Goal: Transaction & Acquisition: Purchase product/service

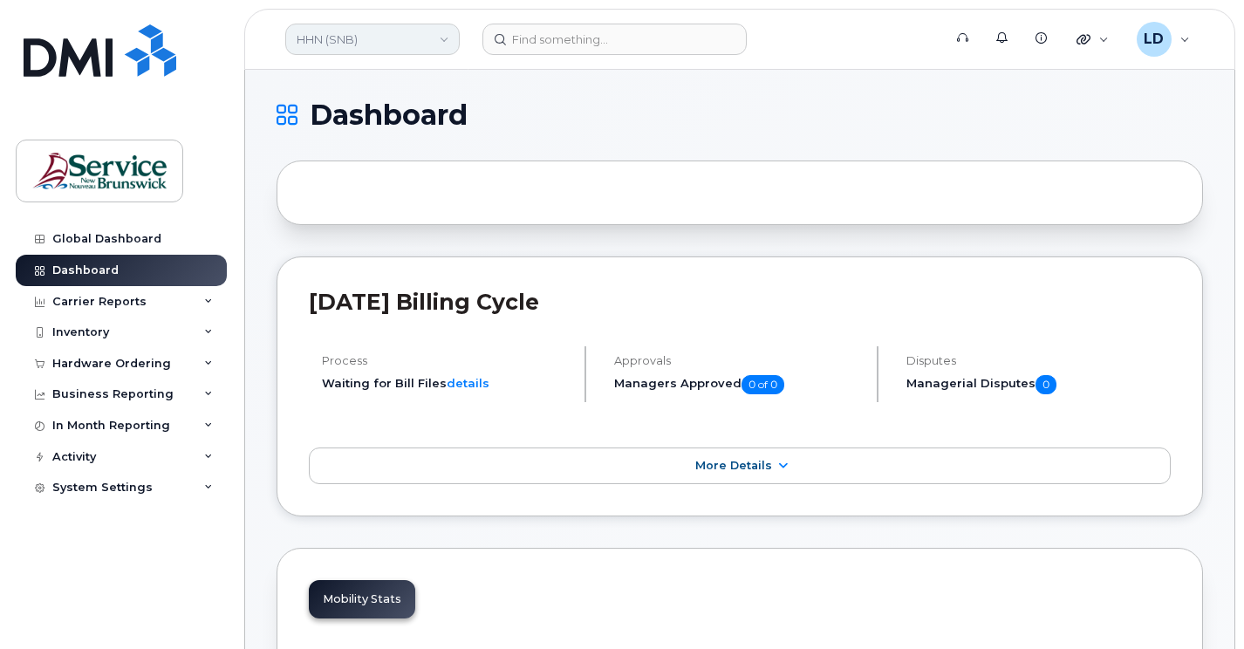
click at [316, 44] on link "HHN (SNB)" at bounding box center [372, 39] width 174 height 31
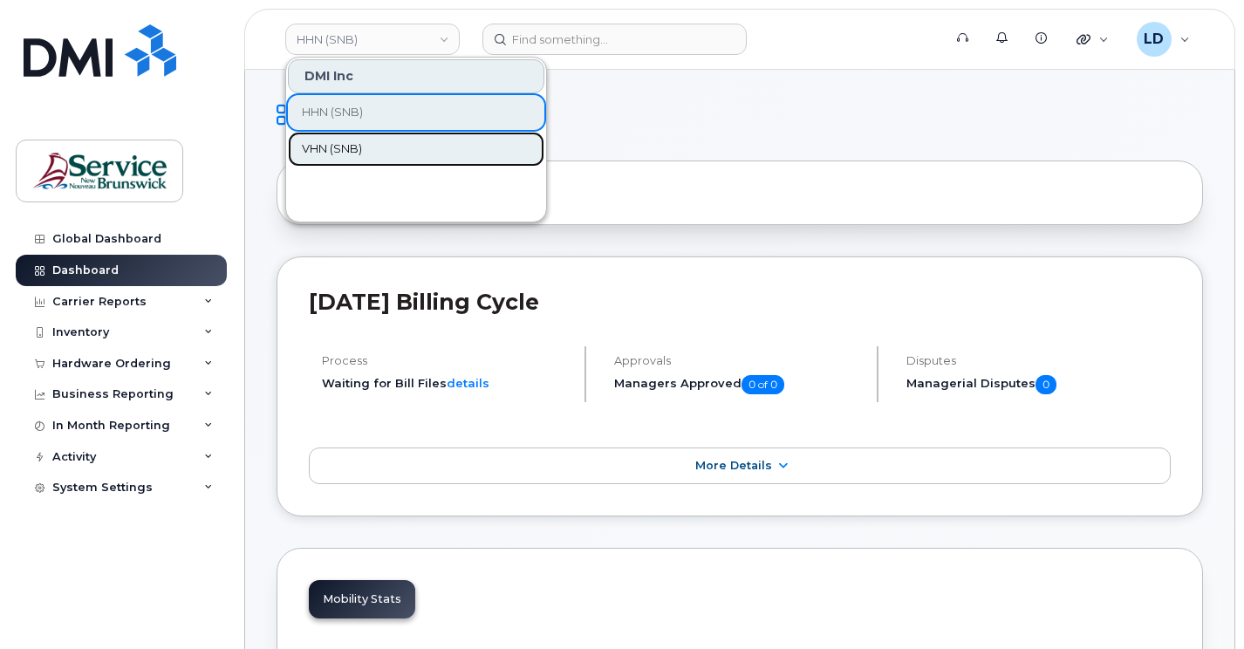
click at [326, 153] on span "VHN (SNB)" at bounding box center [332, 148] width 60 height 17
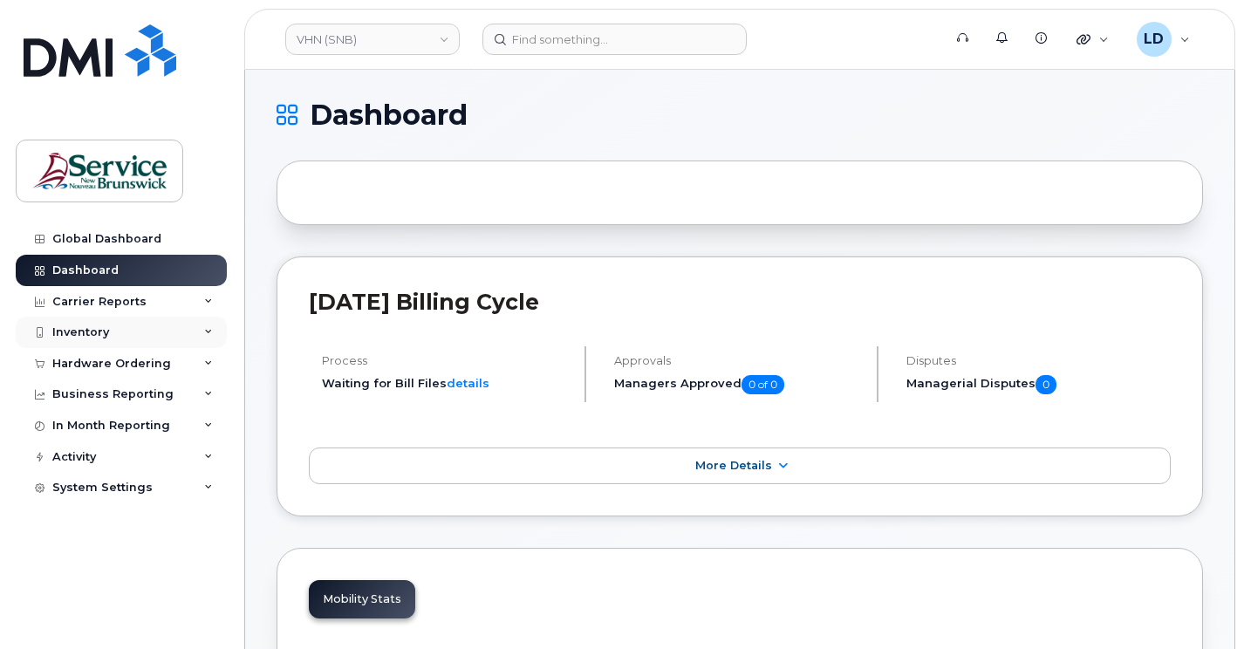
click at [69, 326] on div "Inventory" at bounding box center [80, 332] width 57 height 14
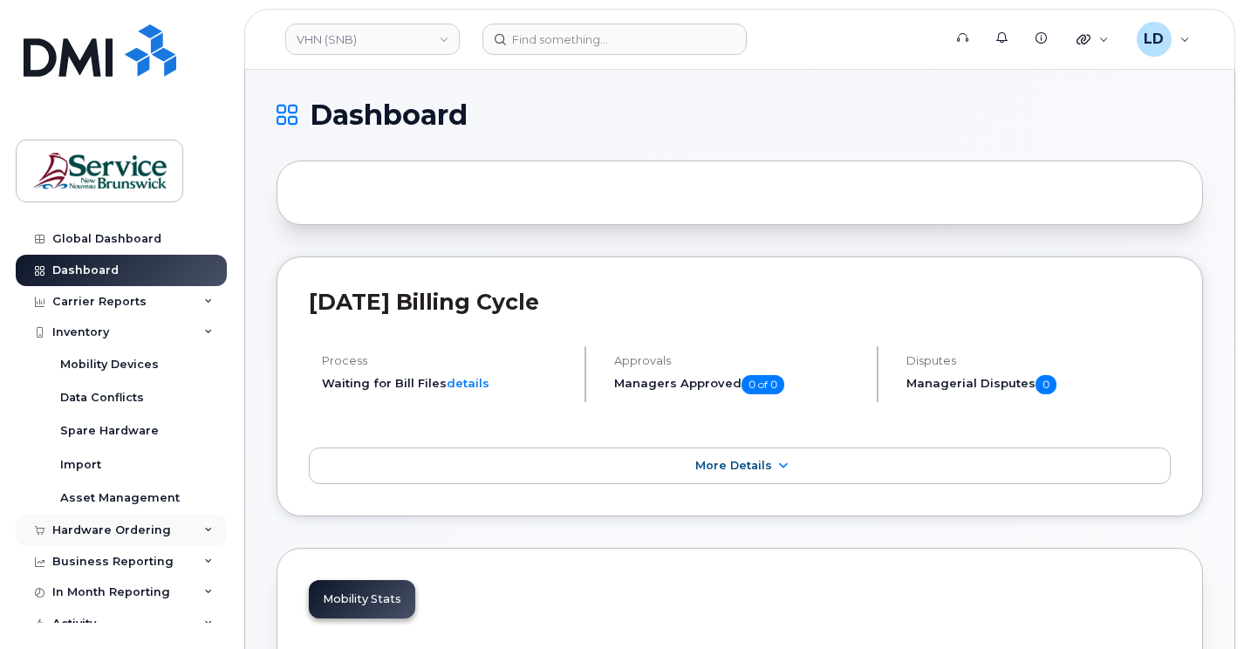
click at [88, 523] on div "Hardware Ordering" at bounding box center [111, 530] width 119 height 14
click at [78, 591] on div "Orders" at bounding box center [81, 596] width 43 height 16
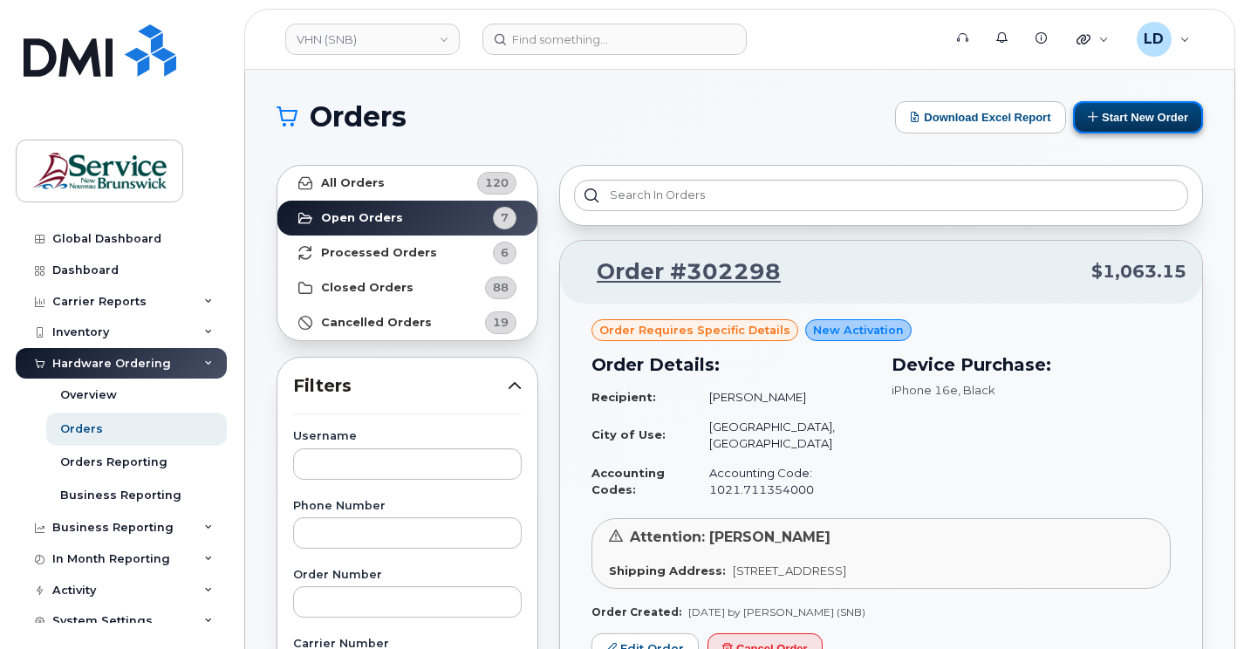
click at [1151, 119] on button "Start New Order" at bounding box center [1138, 117] width 130 height 32
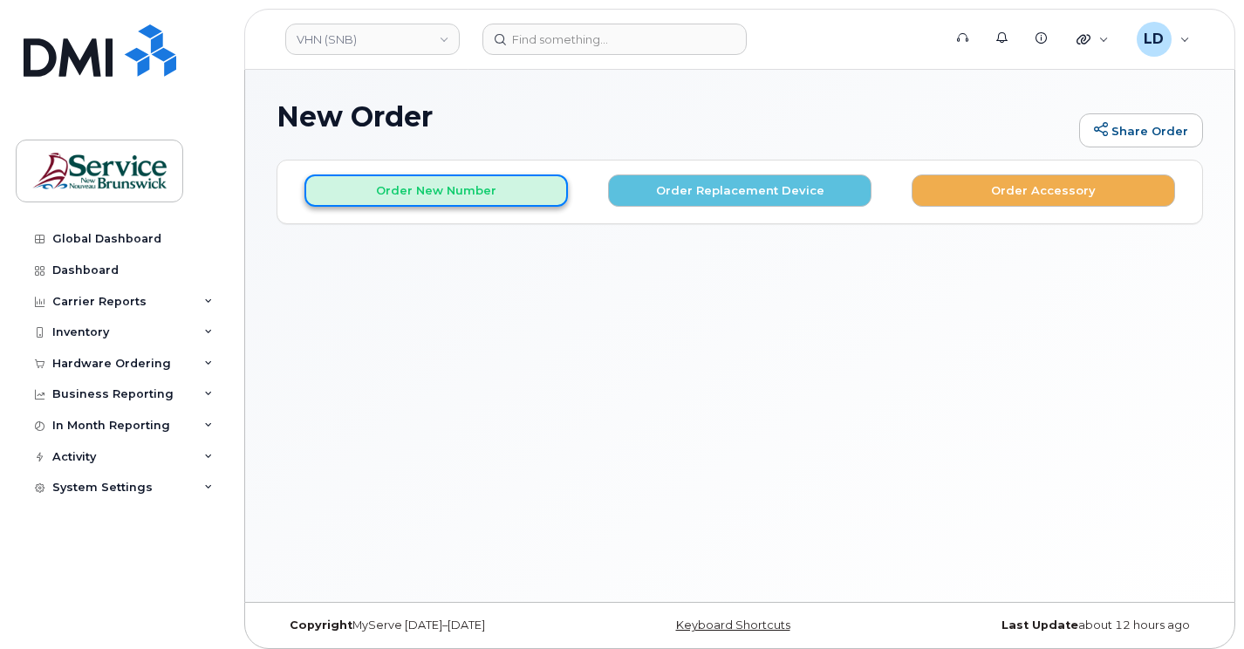
click at [393, 187] on button "Order New Number" at bounding box center [435, 190] width 263 height 32
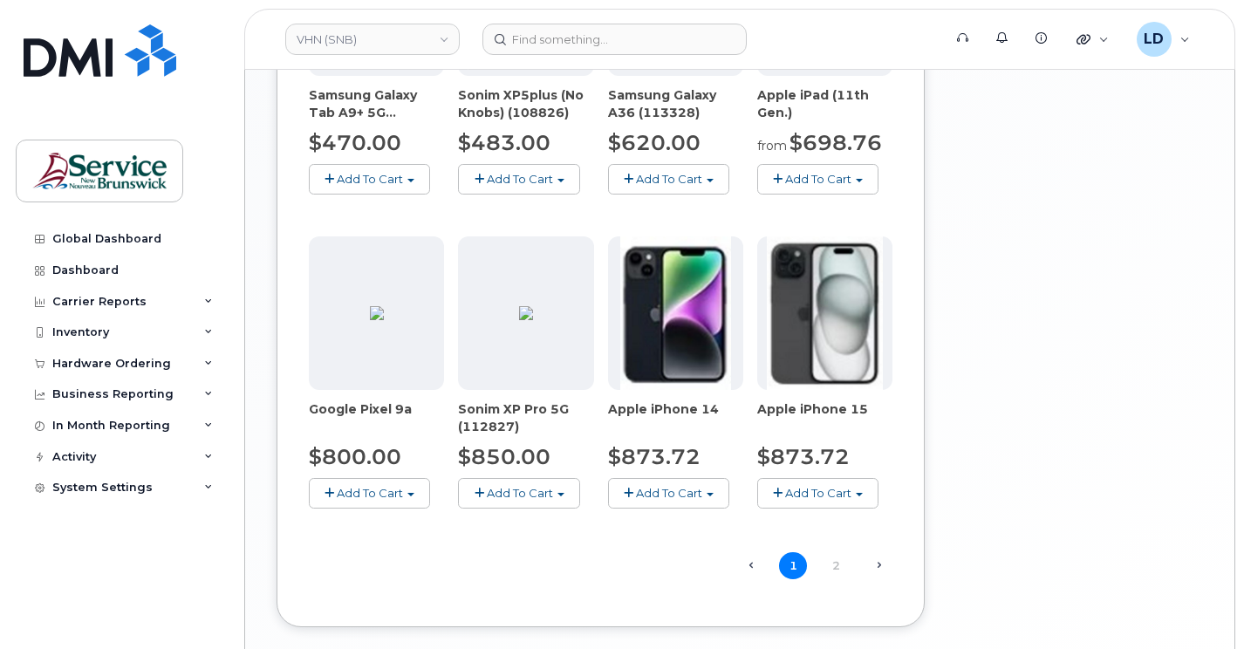
scroll to position [1047, 0]
click at [833, 571] on link "2" at bounding box center [836, 564] width 28 height 27
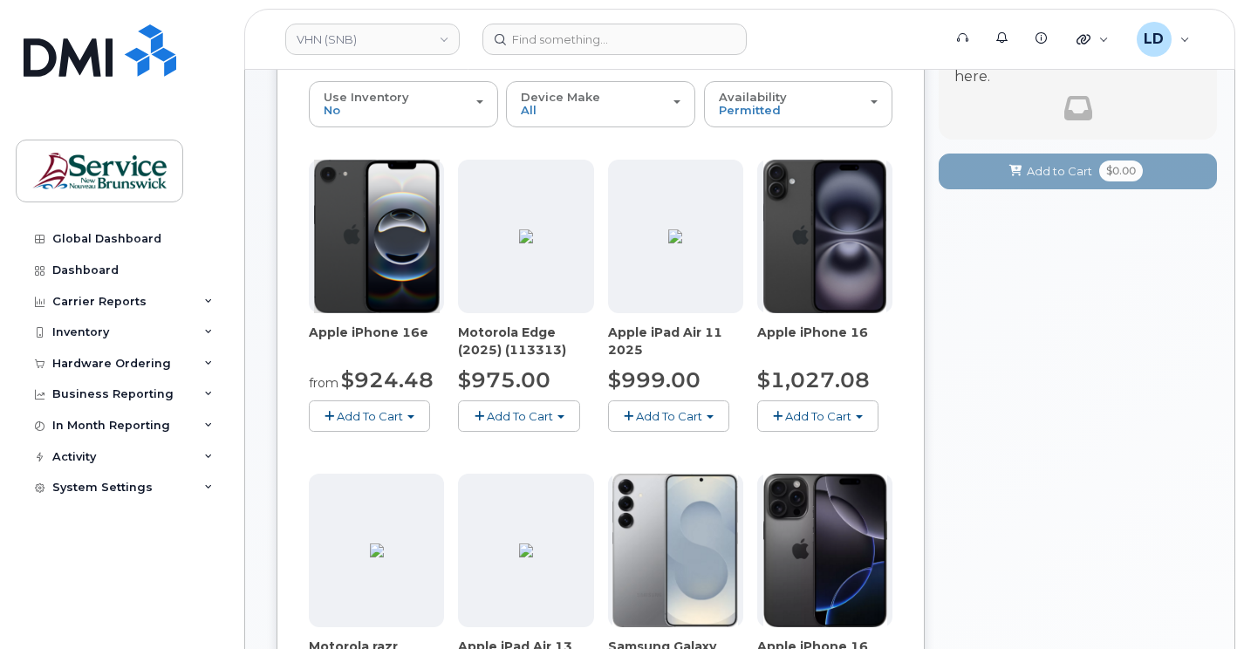
scroll to position [96, 0]
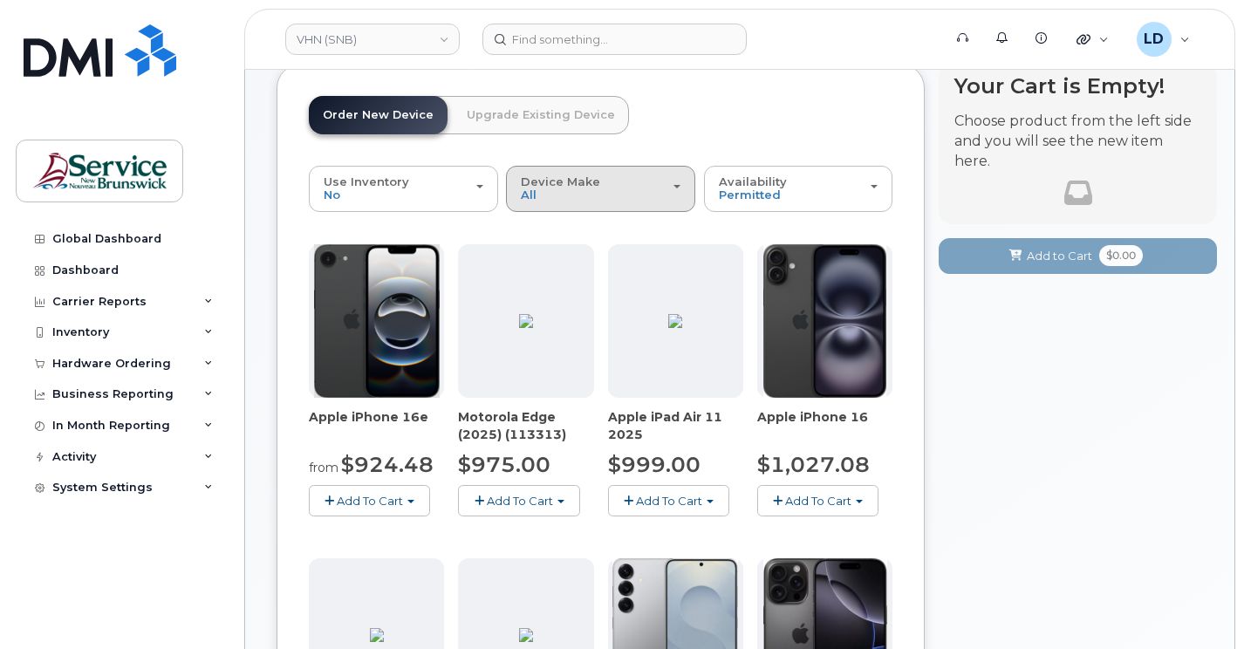
click at [571, 193] on div "Device Make All Aircard Android Cell Phone iPhone Tablet" at bounding box center [601, 188] width 160 height 27
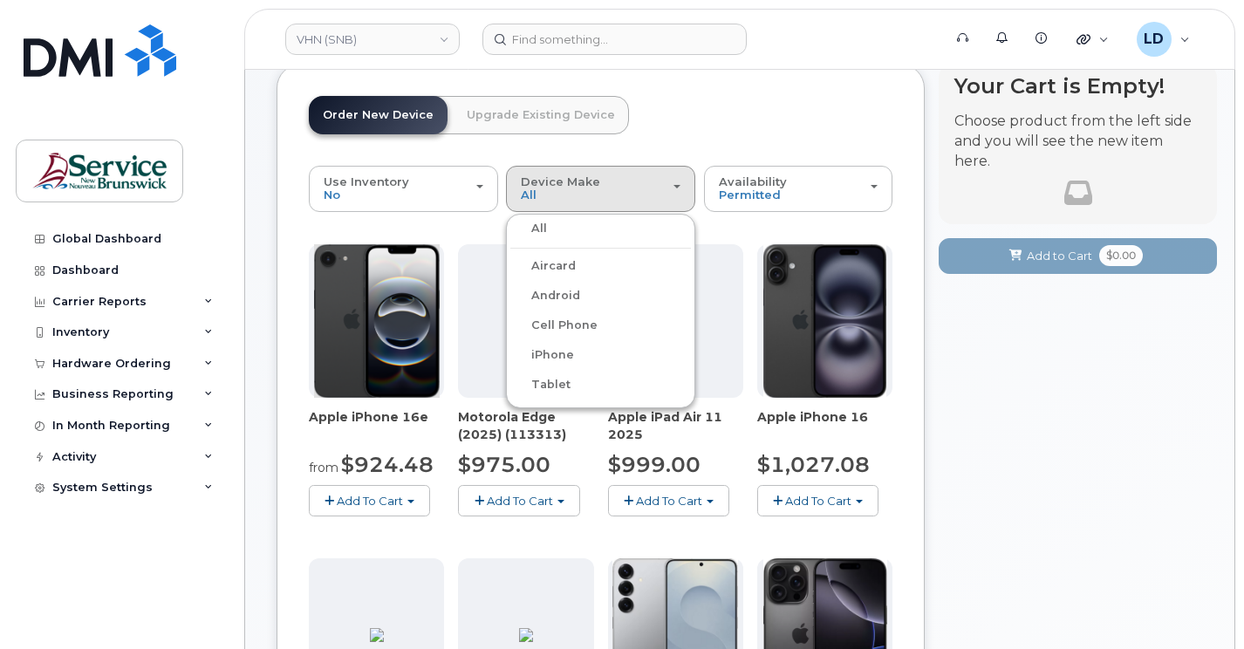
click at [569, 290] on label "Android" at bounding box center [545, 295] width 70 height 21
click at [0, 0] on input "Android" at bounding box center [0, 0] width 0 height 0
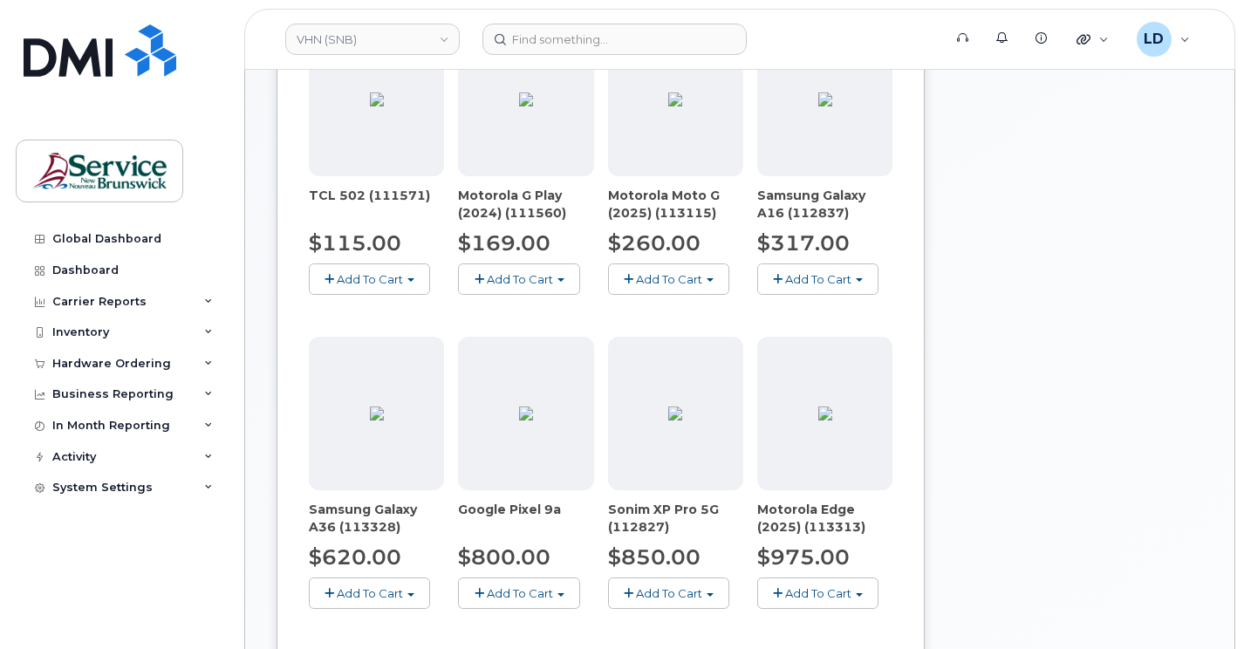
scroll to position [358, 0]
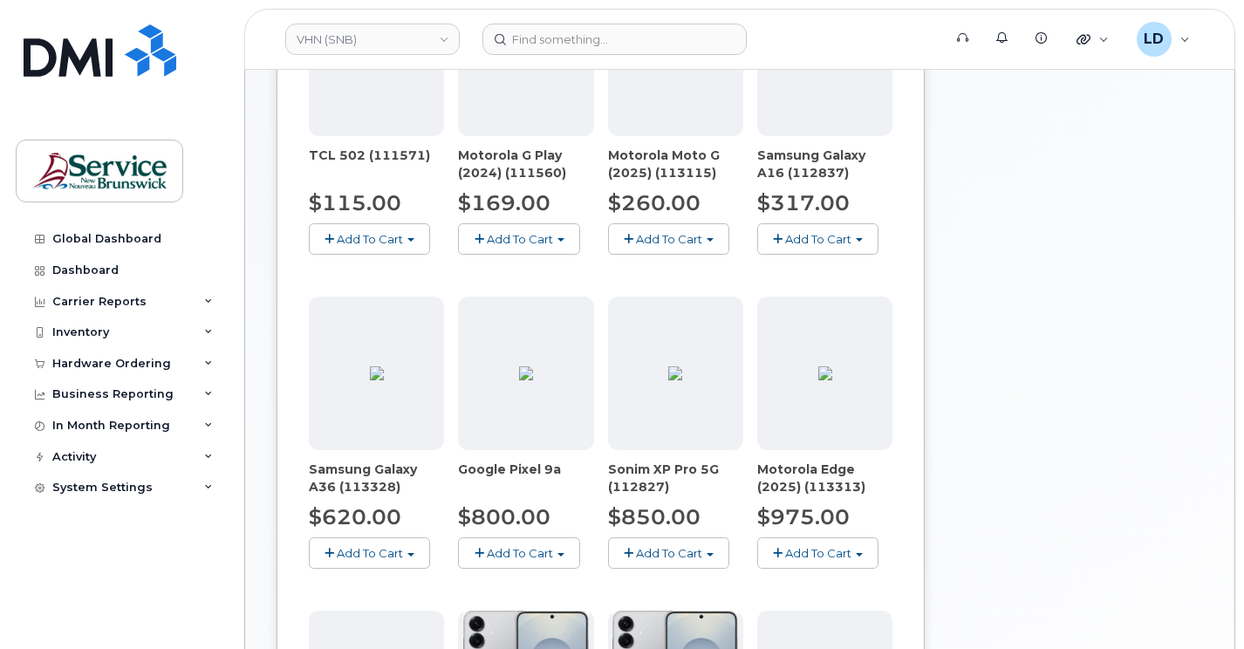
click at [360, 555] on span "Add To Cart" at bounding box center [370, 553] width 66 height 14
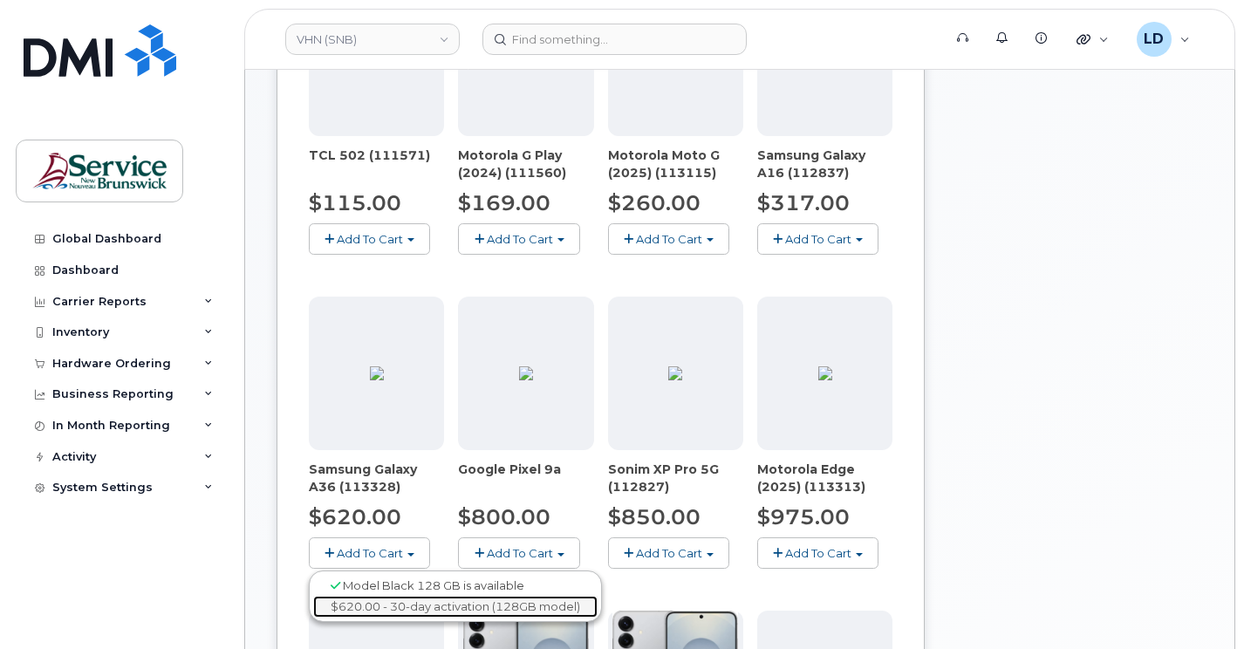
click at [365, 605] on link "$620.00 - 30-day activation (128GB model)" at bounding box center [455, 607] width 284 height 22
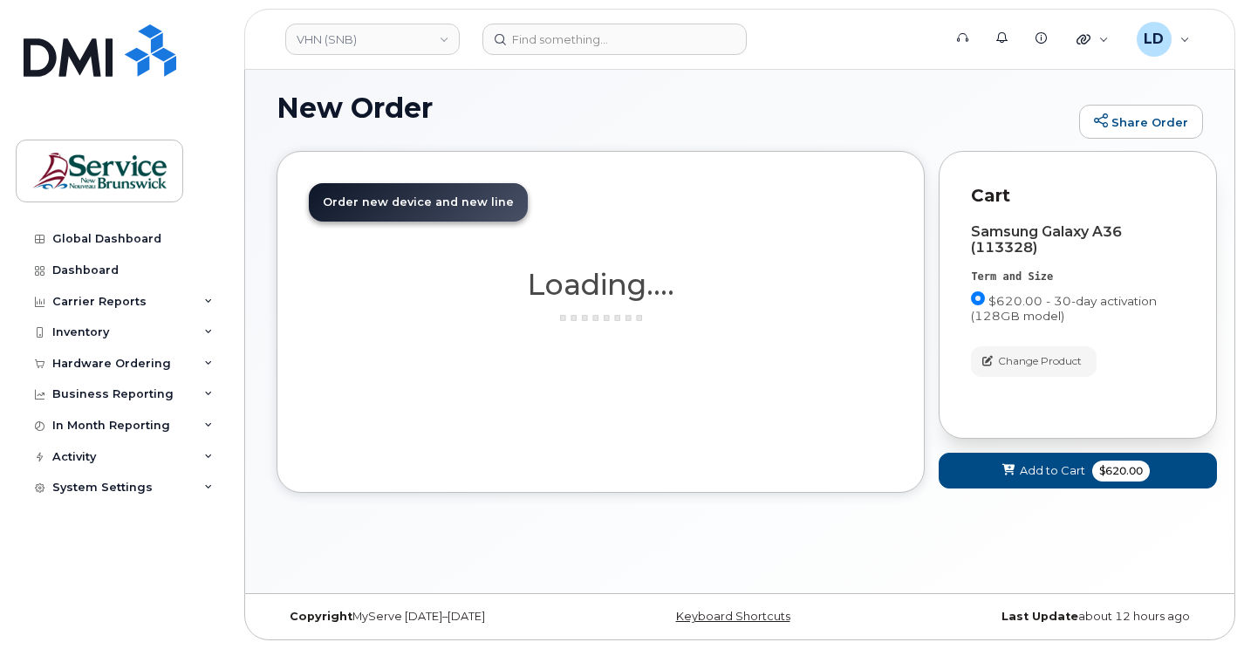
scroll to position [9, 0]
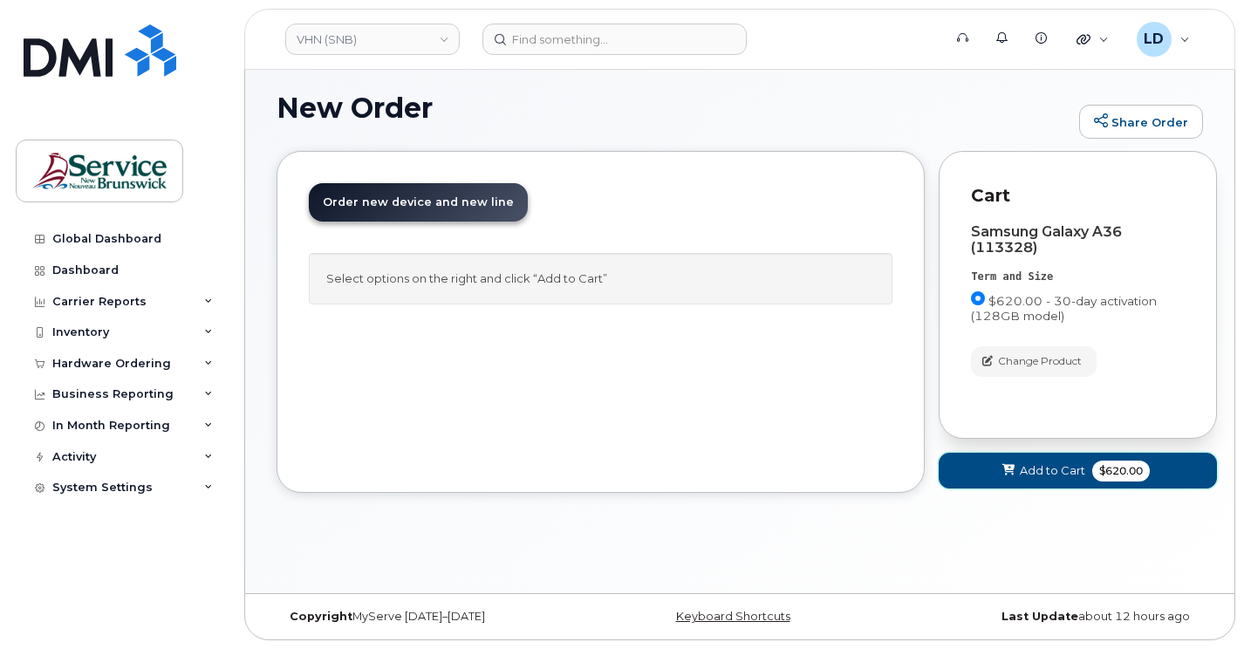
click at [1037, 467] on span "Add to Cart" at bounding box center [1052, 470] width 65 height 17
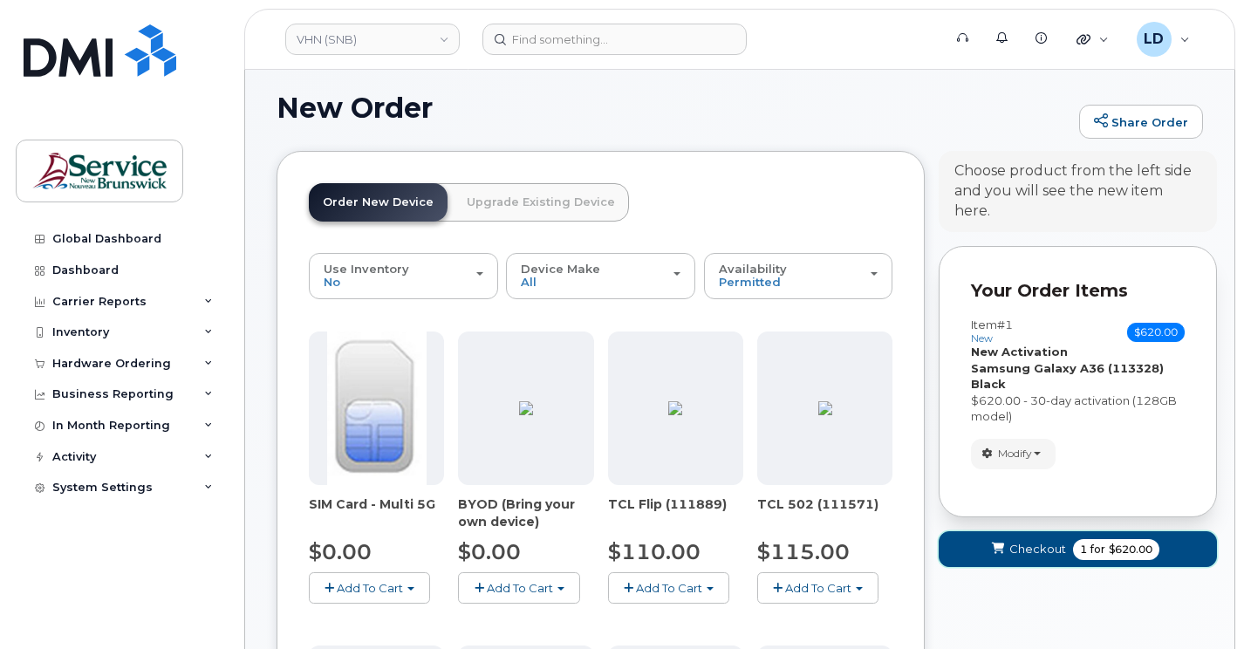
click at [1026, 541] on span "Checkout" at bounding box center [1037, 549] width 57 height 17
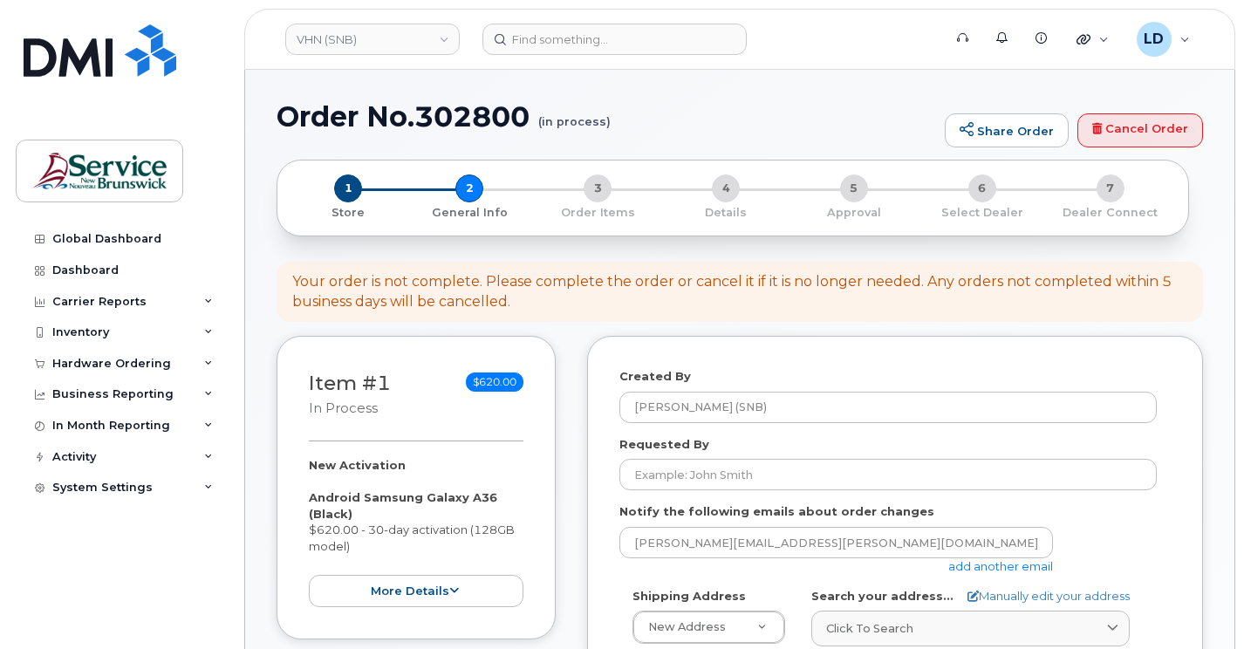
select select
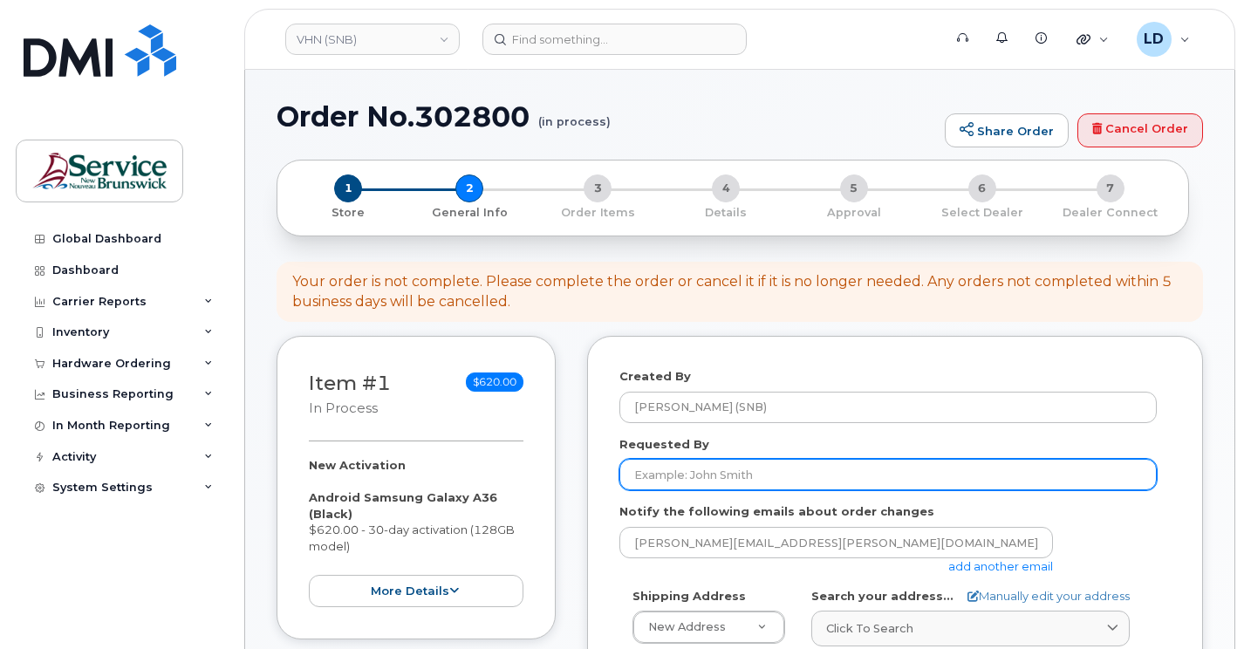
click at [651, 474] on input "Requested By" at bounding box center [887, 474] width 537 height 31
paste input "Pauline Levesque"
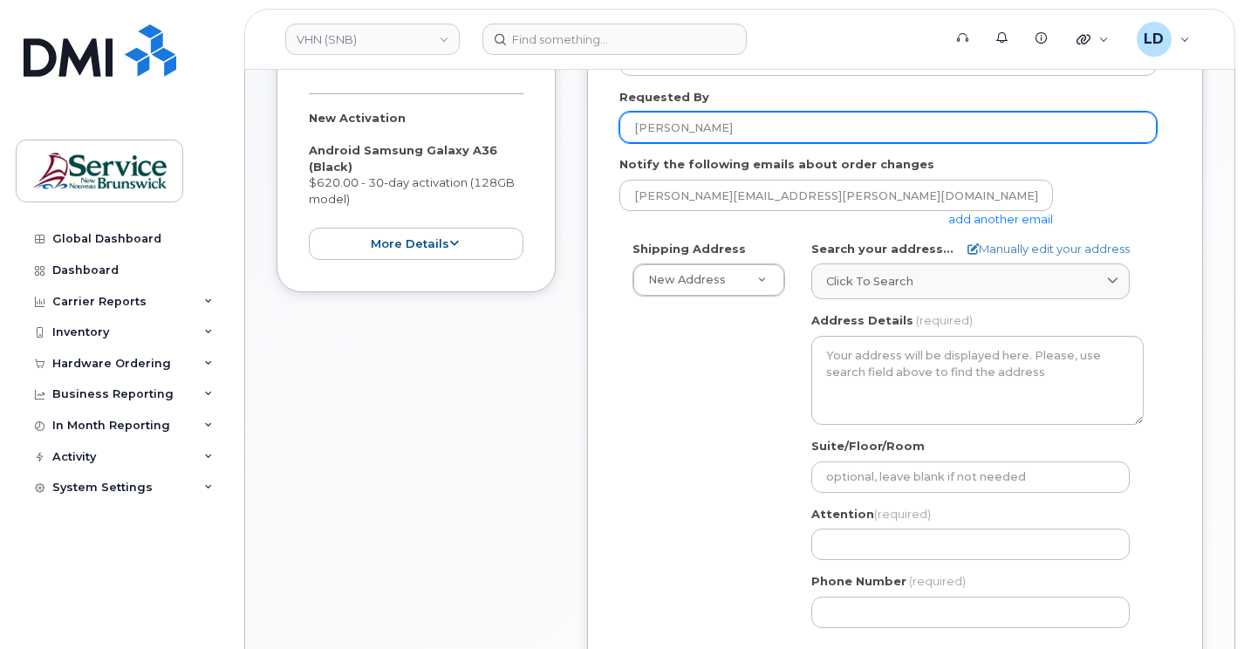
scroll to position [349, 0]
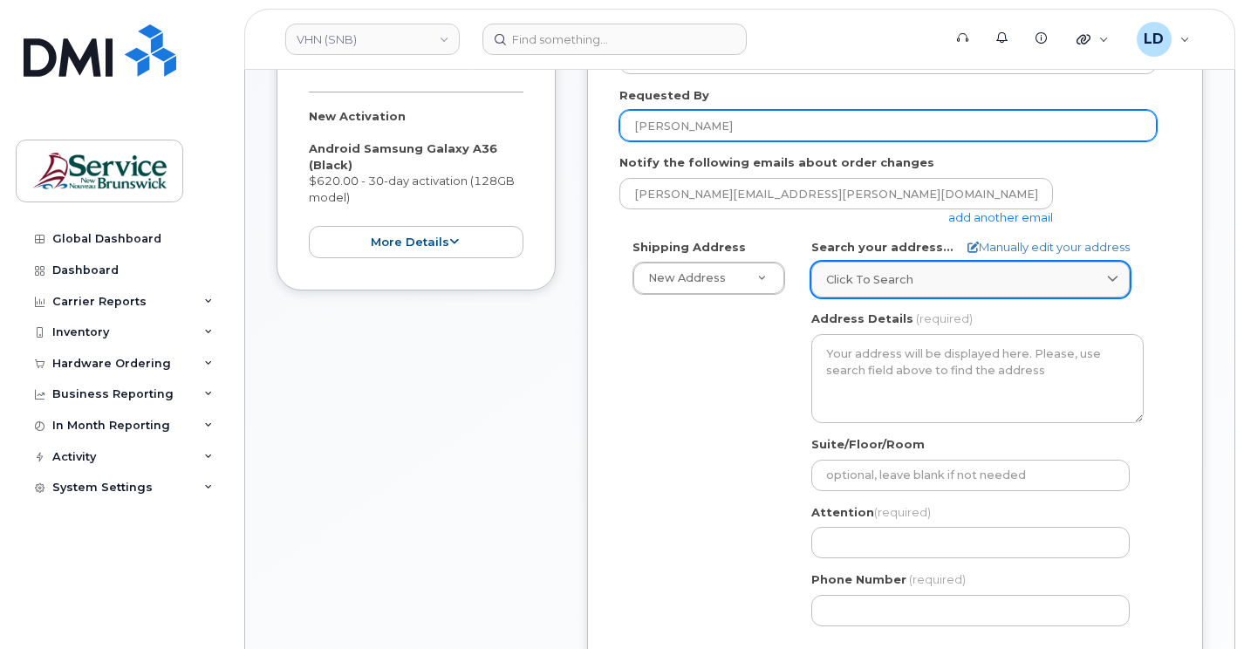
type input "Pauline Levesque"
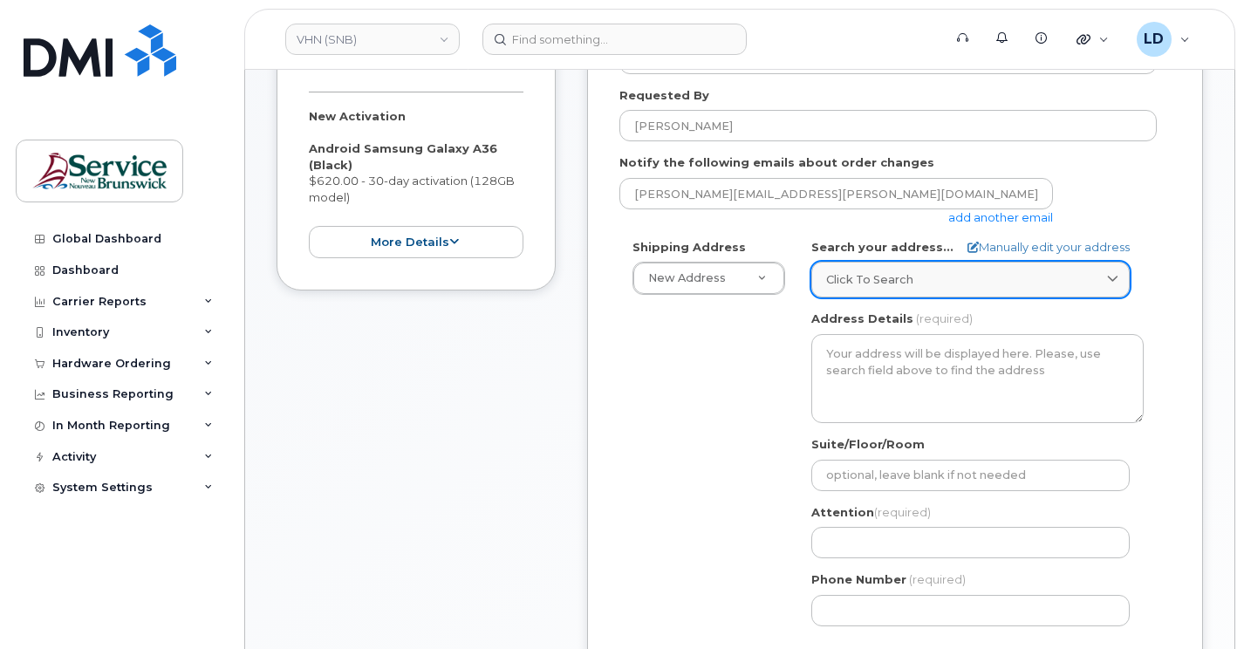
click at [863, 277] on span "Click to search" at bounding box center [869, 279] width 87 height 17
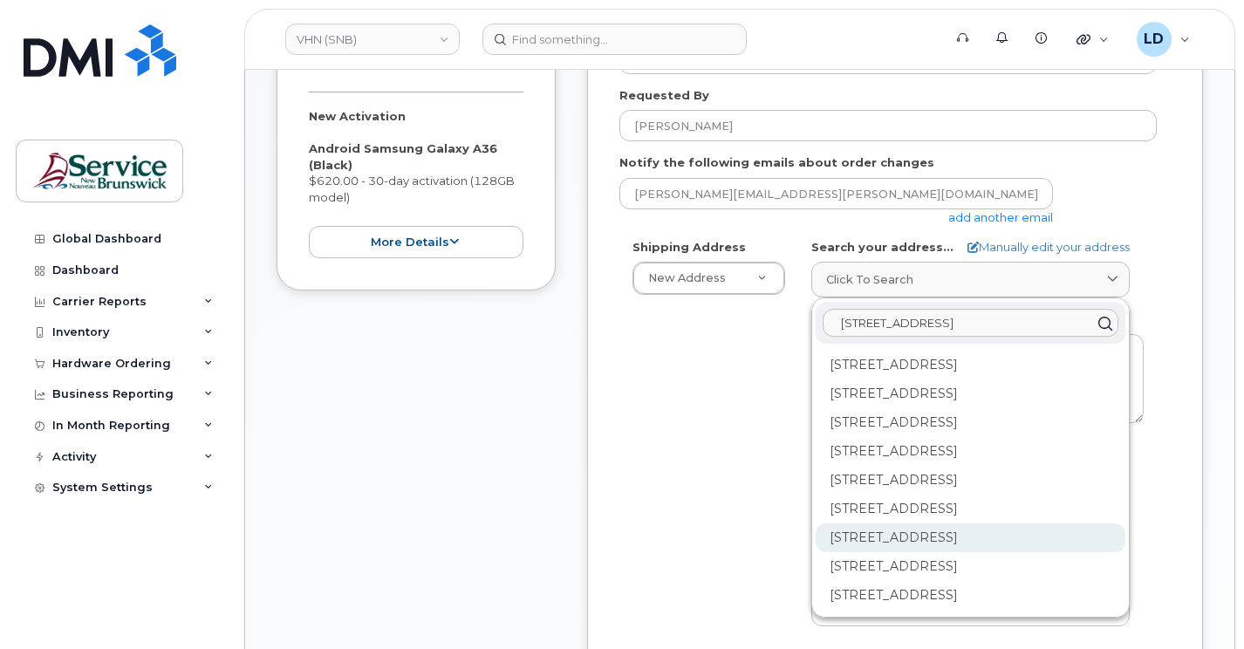
scroll to position [134, 0]
type input "15 rue de l'eglise Edmundston"
click at [841, 523] on div "202-15 Rue De l'Église Edmundston NB E3V 1J3" at bounding box center [970, 537] width 310 height 29
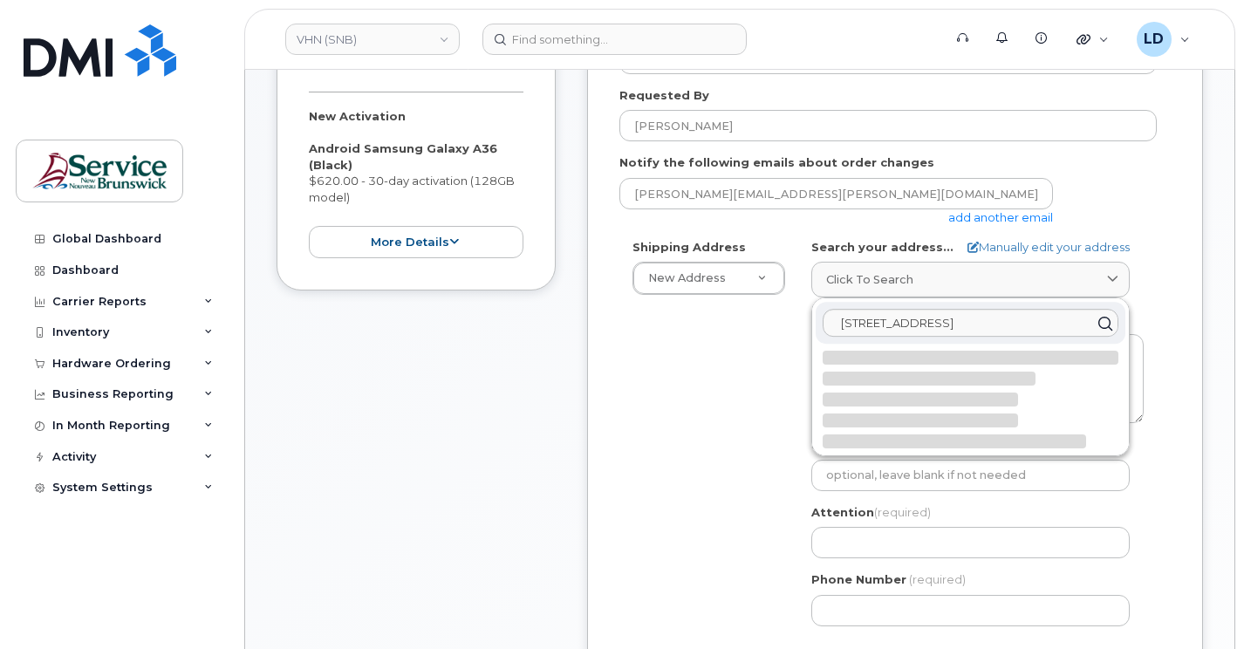
scroll to position [0, 0]
select select
type textarea "202-15 Rue De l'Église EDMUNDSTON NB E3V 1J3 CANADA"
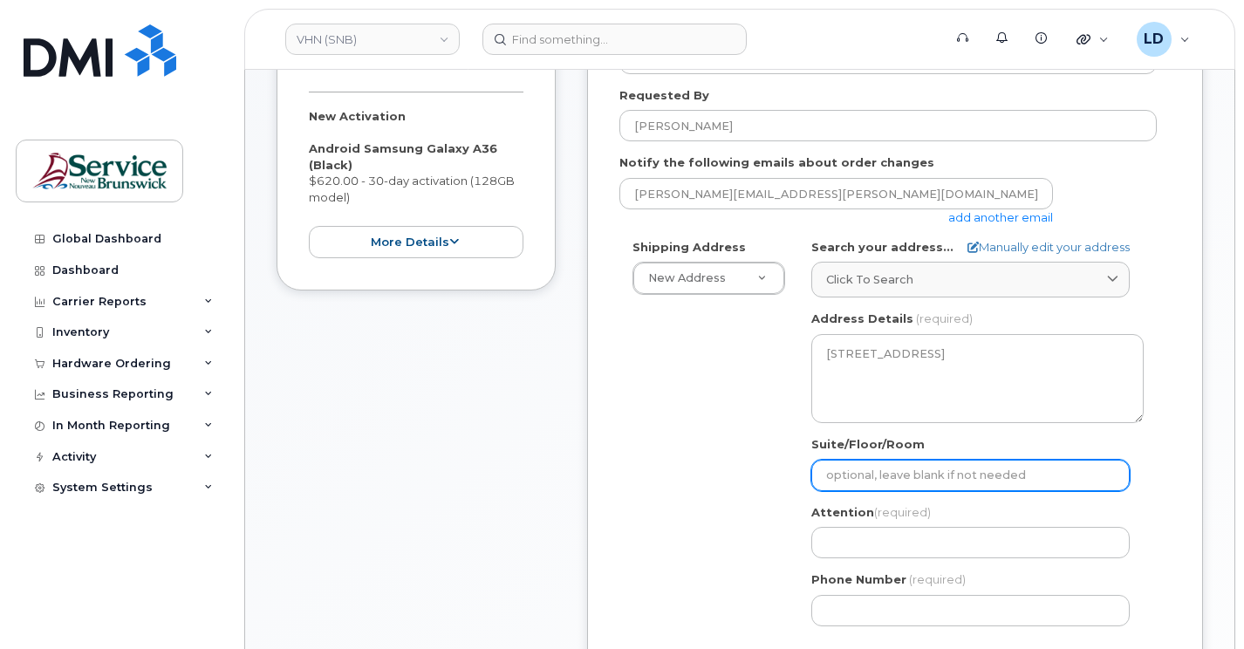
click at [836, 474] on input "Suite/Floor/Room" at bounding box center [970, 475] width 318 height 31
click at [847, 472] on input "Suite/Floor/Room" at bounding box center [970, 475] width 318 height 31
paste input "WO0000000496070"
select select
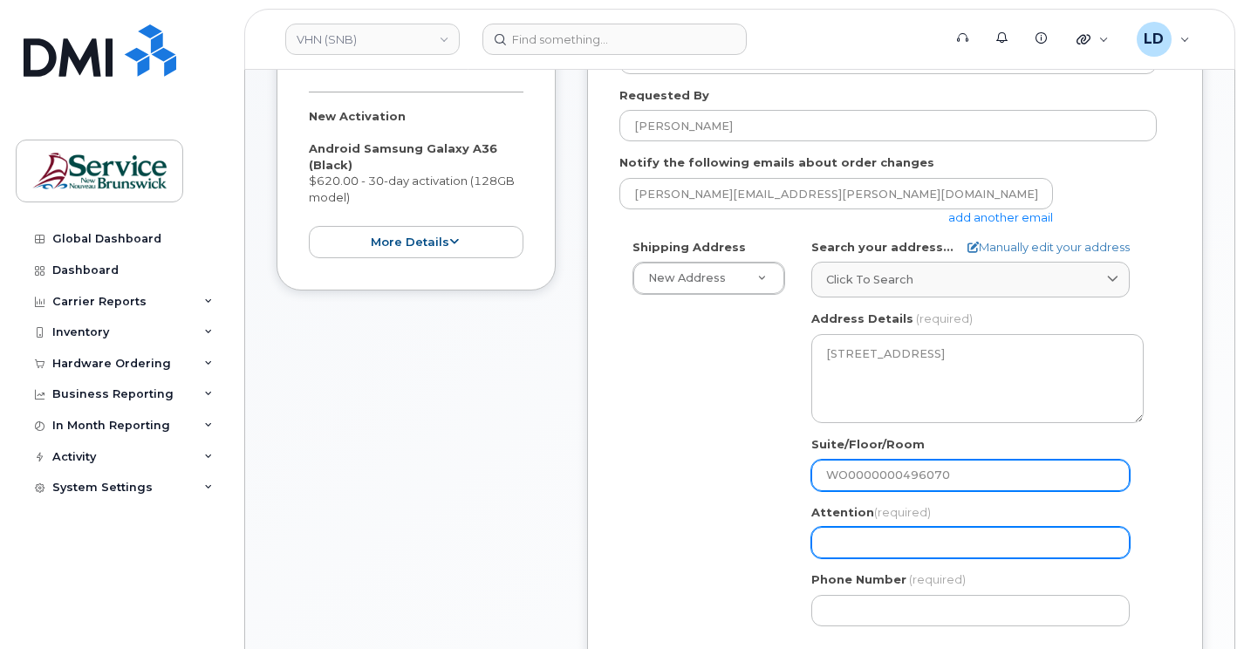
type input "WO0000000496070"
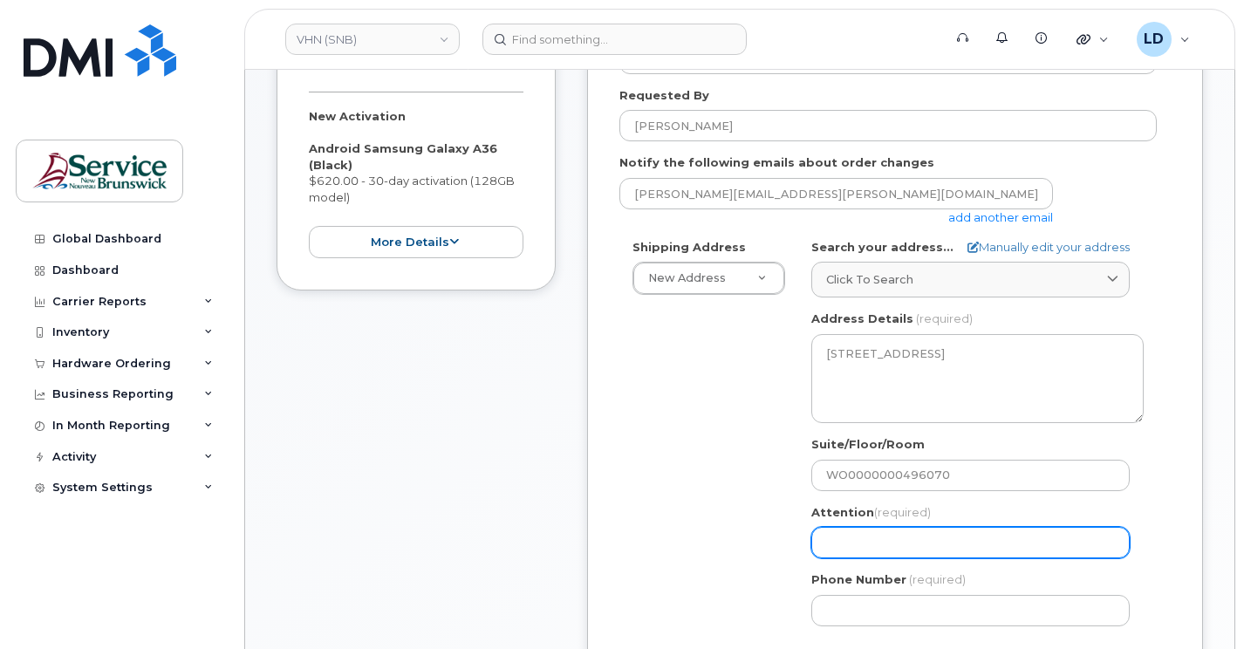
click at [842, 543] on input "Attention (required)" at bounding box center [970, 542] width 318 height 31
select select
type input "D"
select select
type input "Da"
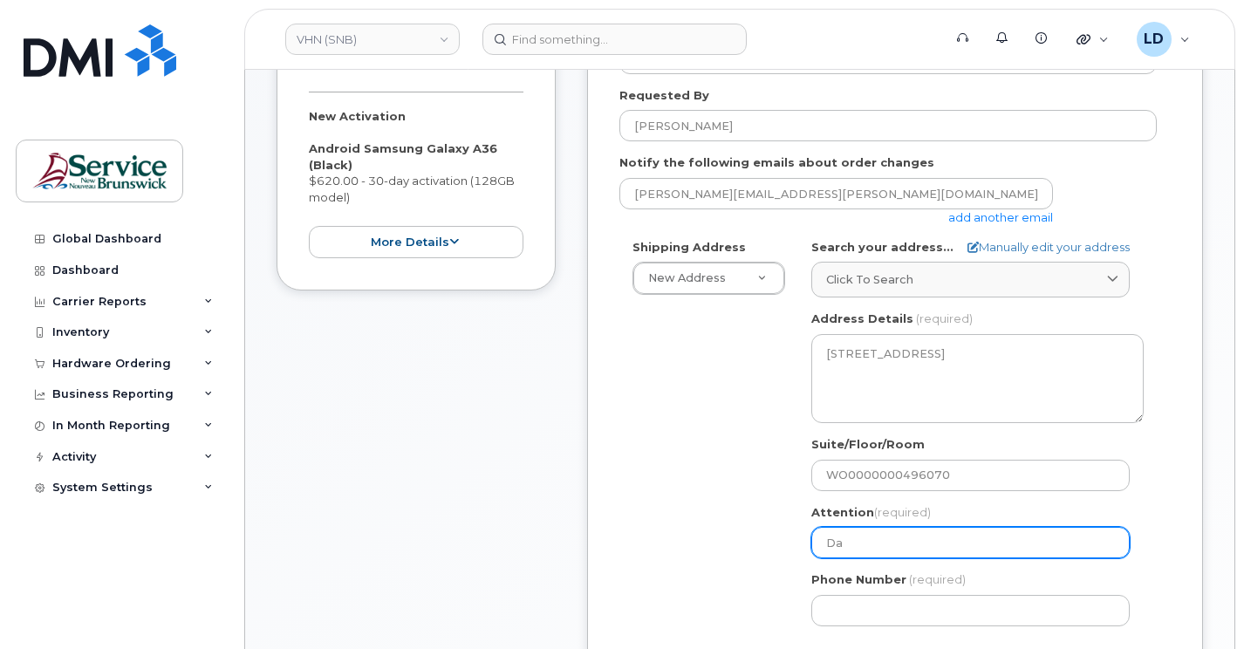
select select
type input "Dan"
select select
type input "Dani"
select select
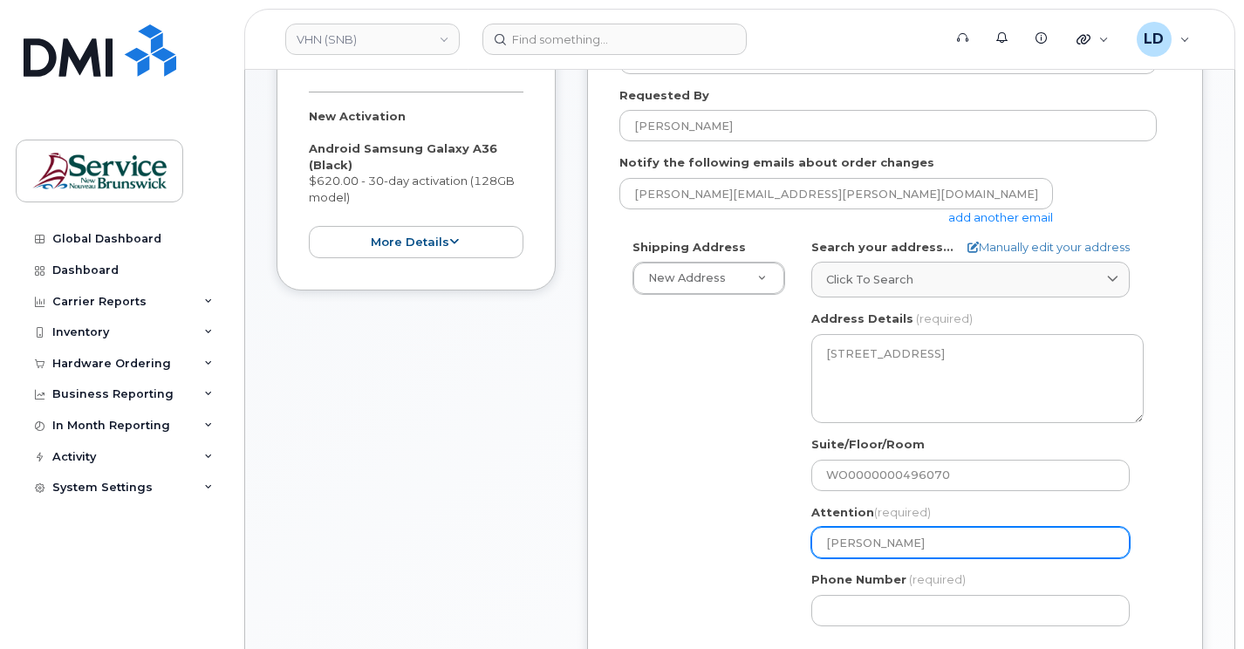
type input "Danie"
select select
type input "Daniel"
select select
type input "Daniel L"
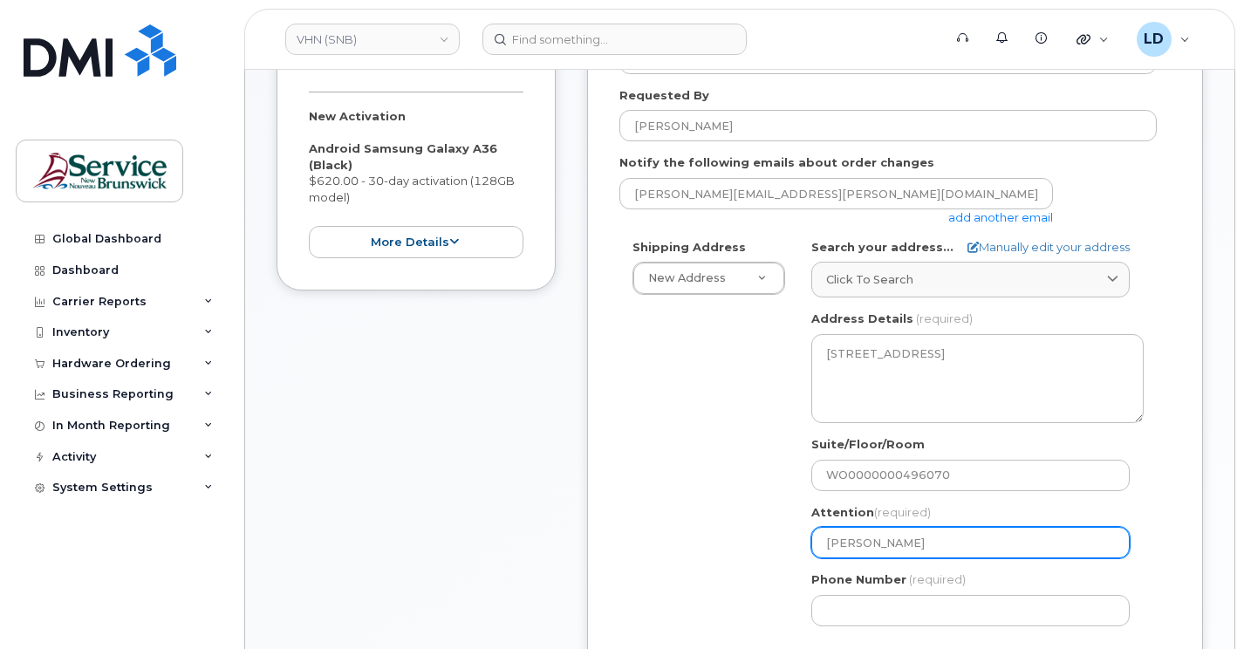
select select
type input "Daniel Le"
select select
type input "Daniel Lev"
select select
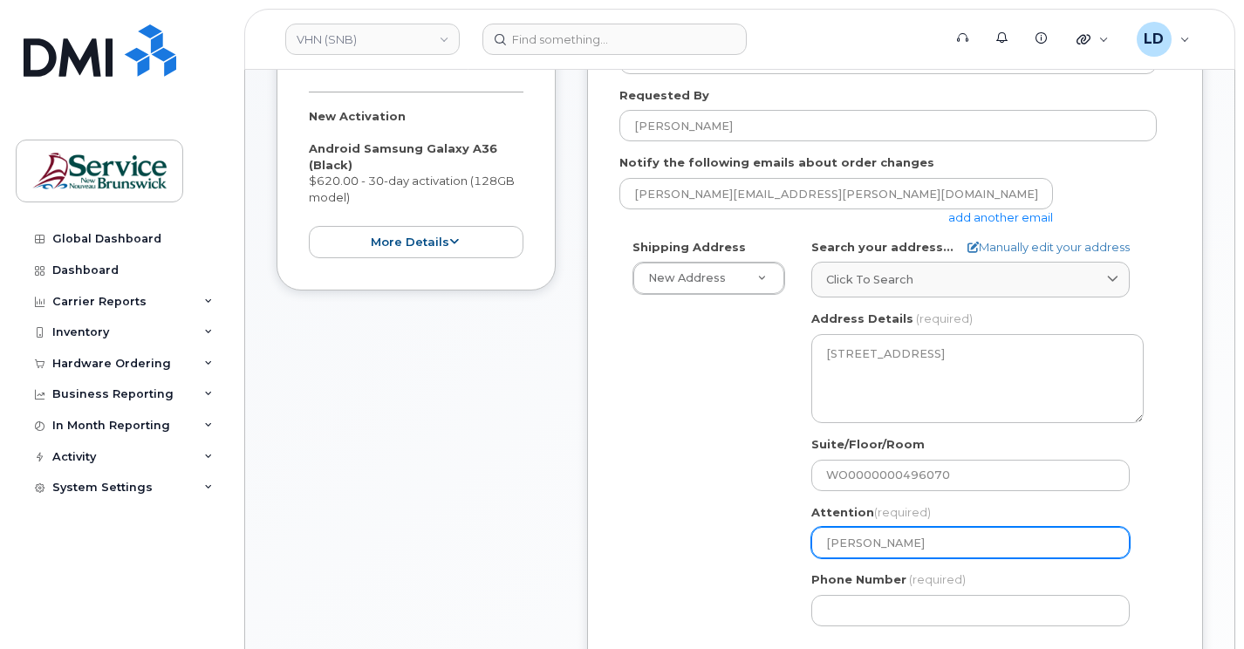
type input "Daniel Leve"
select select
type input "Daniel Leves"
select select
type input "Daniel Levesq"
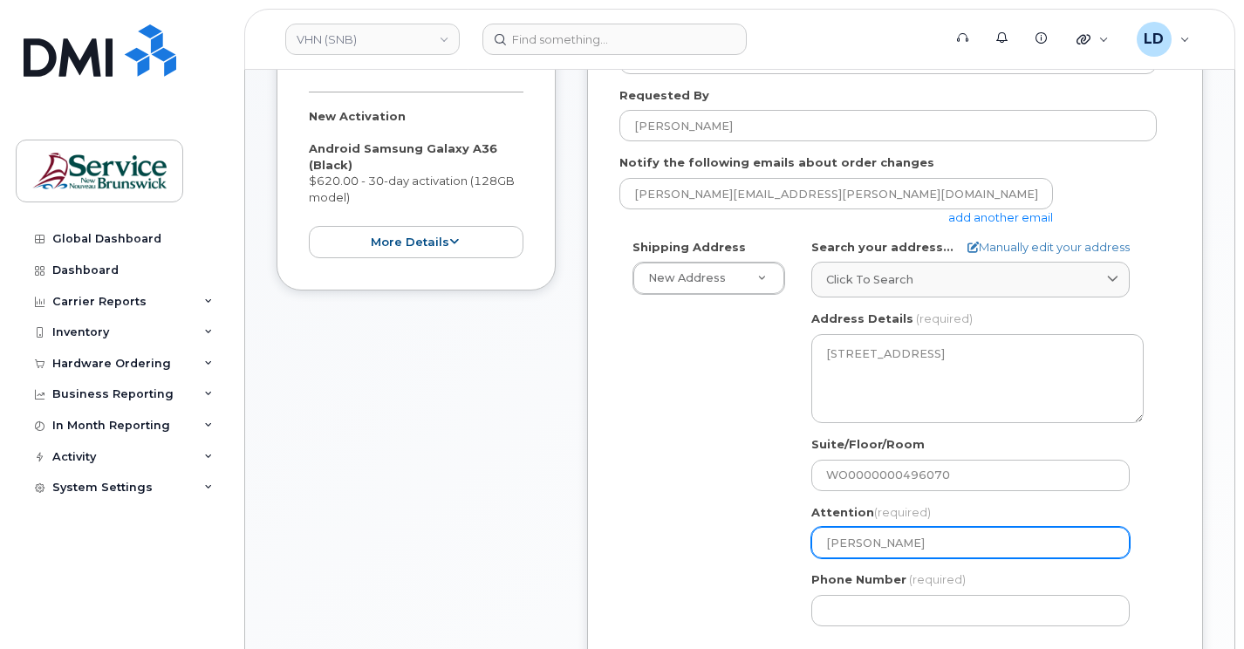
select select
type input "Daniel Levesqu"
select select
type input "[PERSON_NAME]"
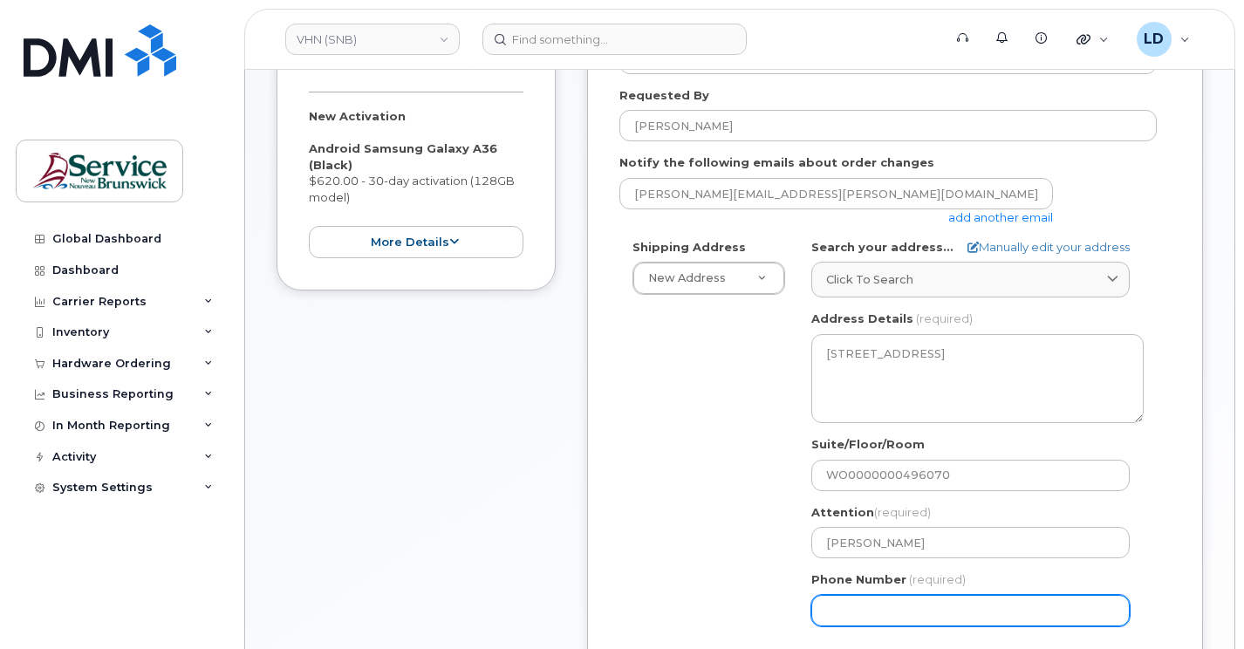
click at [834, 612] on input "Phone Number" at bounding box center [970, 610] width 318 height 31
type input "5068383572"
select select
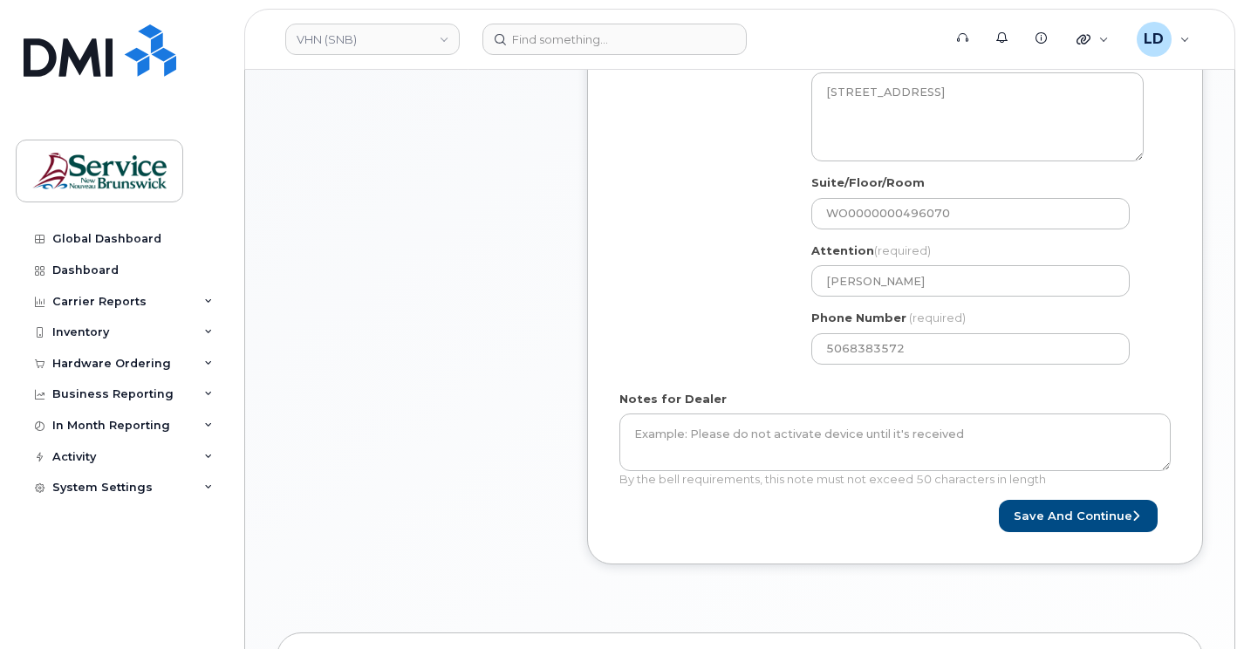
scroll to position [605, 0]
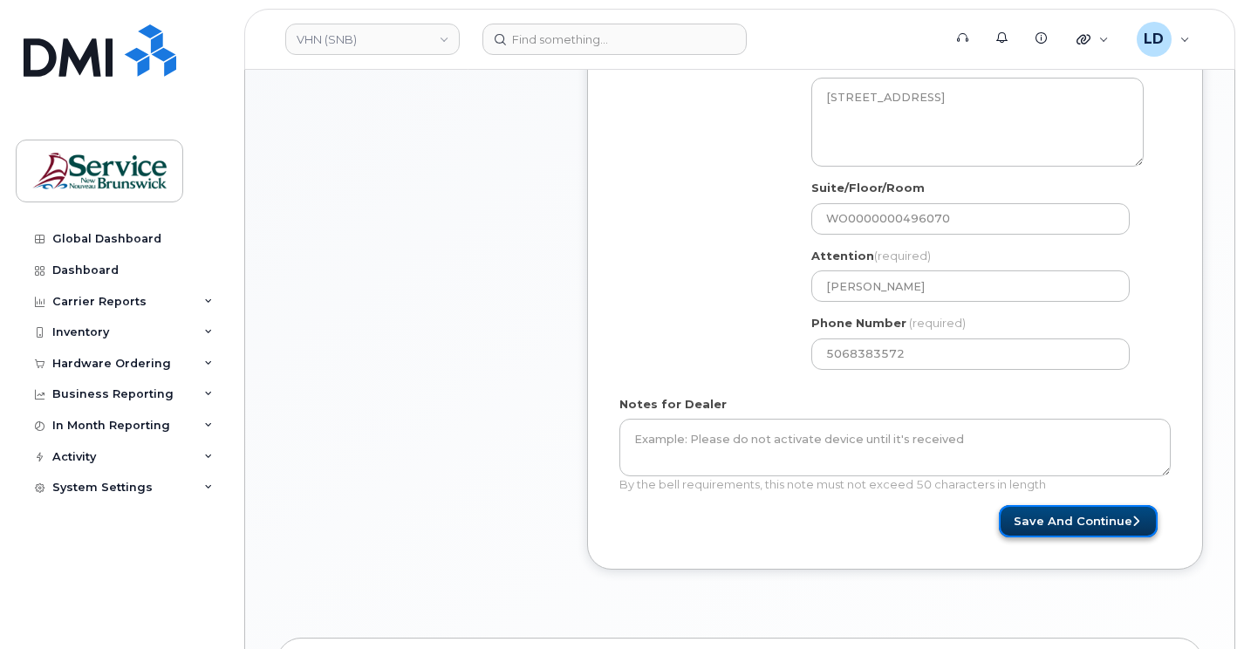
click at [1057, 527] on button "Save and Continue" at bounding box center [1078, 521] width 159 height 32
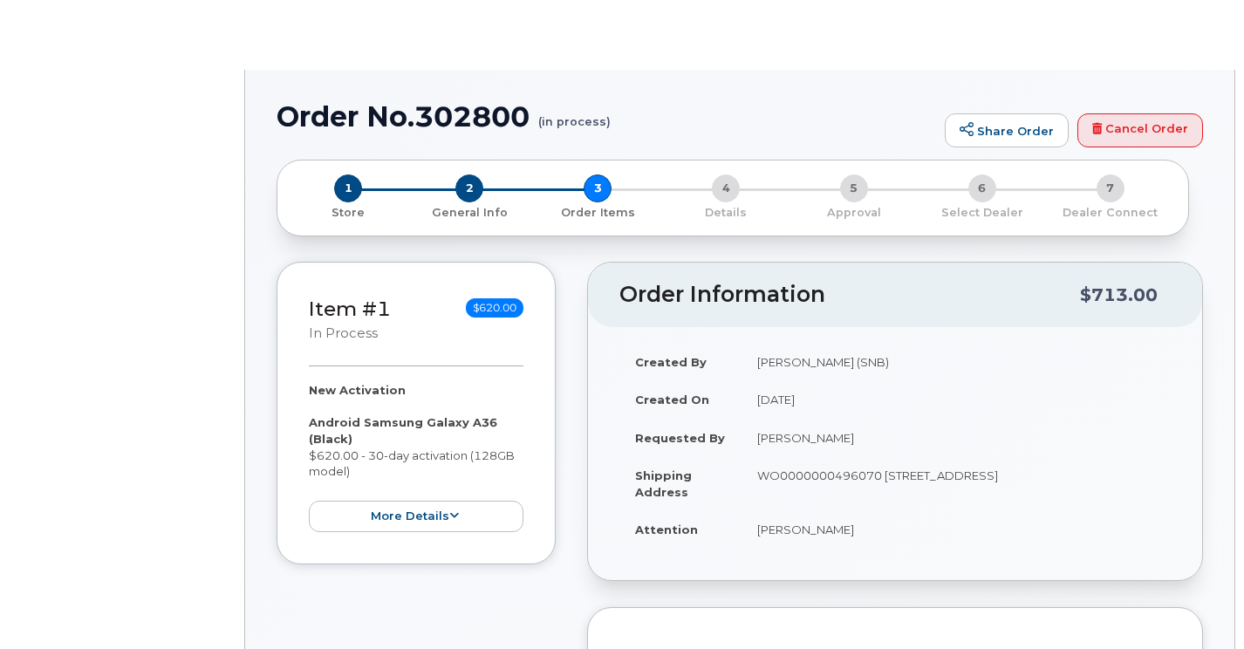
radio input "true"
select select
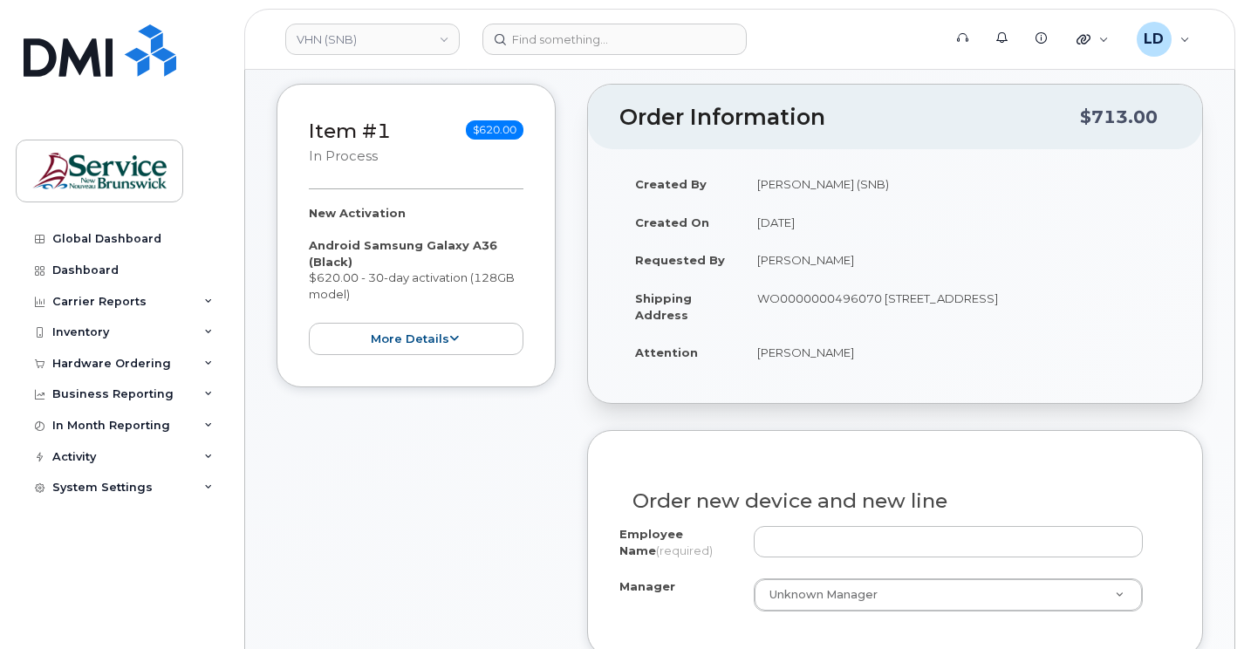
scroll to position [262, 0]
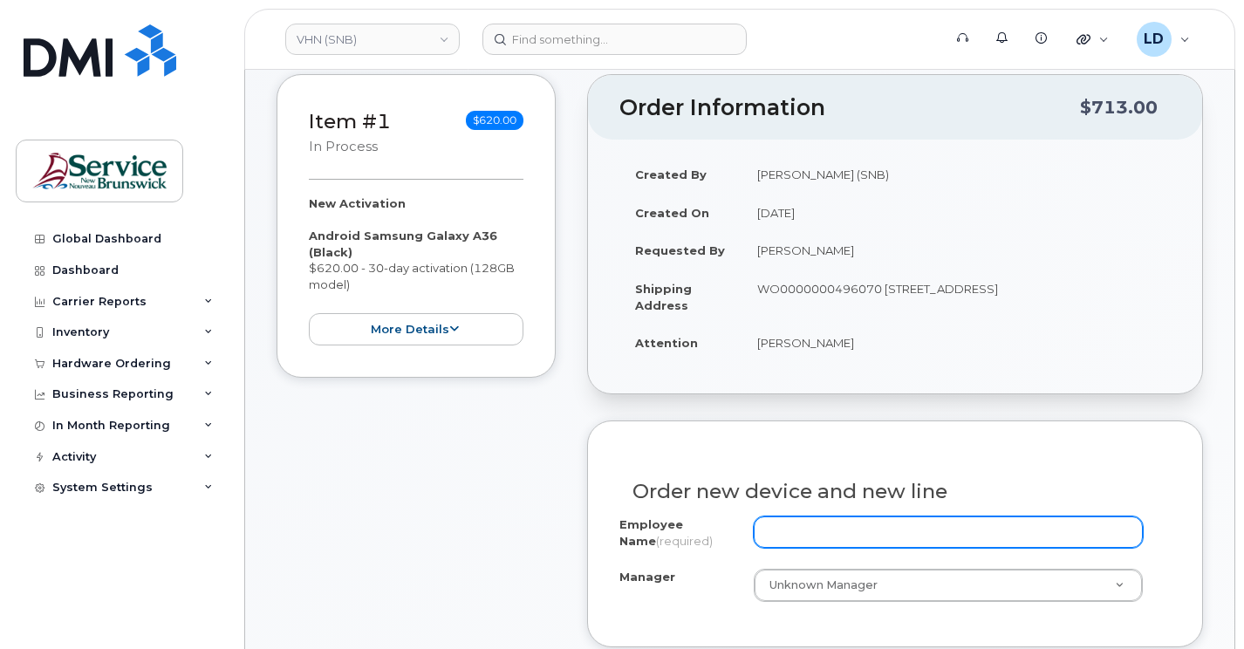
click at [788, 534] on input "Employee Name (required)" at bounding box center [948, 531] width 389 height 31
paste input "[PERSON_NAME]"
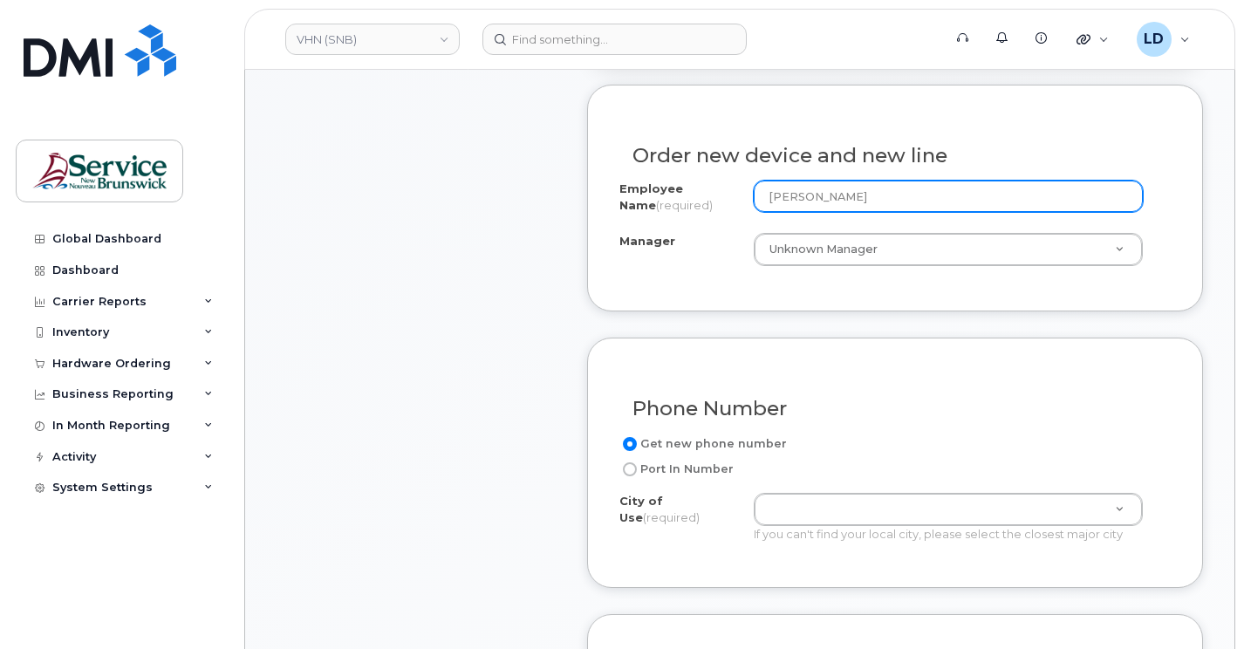
scroll to position [610, 0]
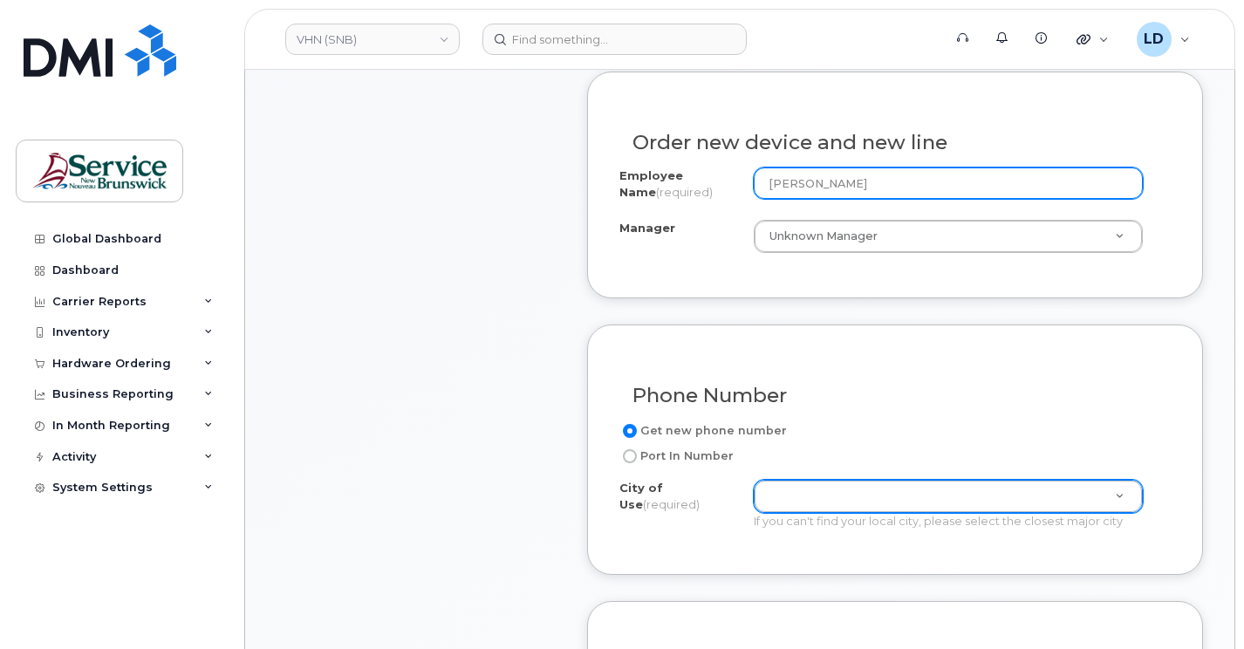
type input "[PERSON_NAME]"
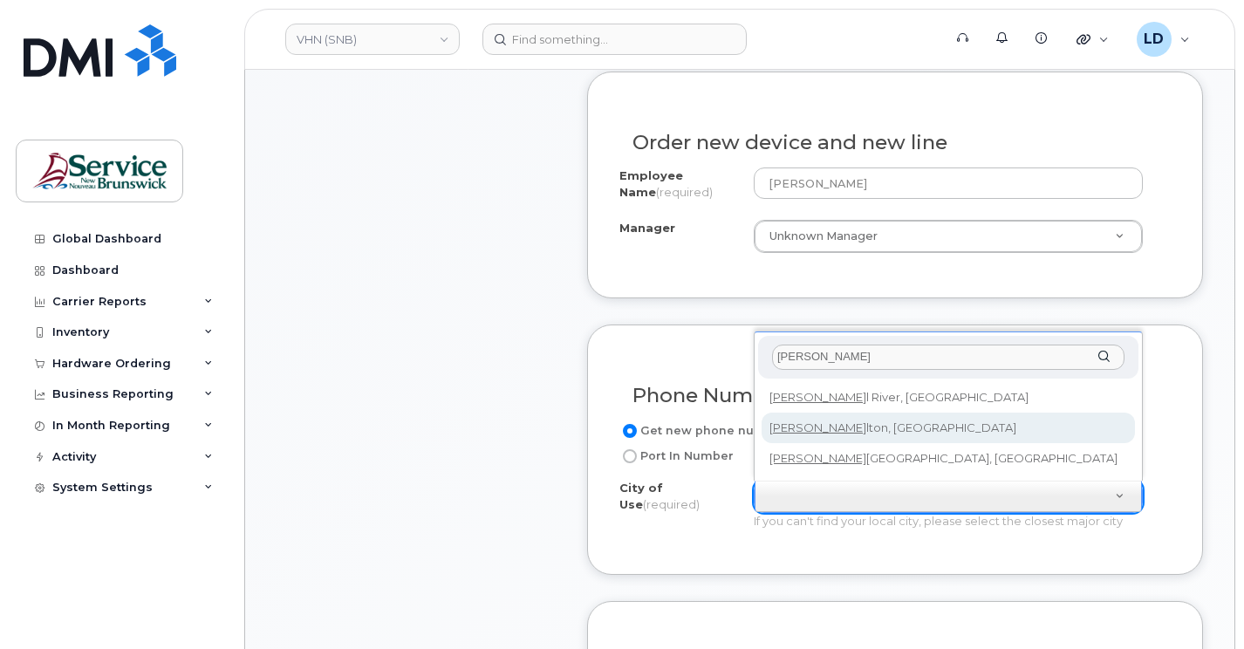
type input "campbel"
type input "1446"
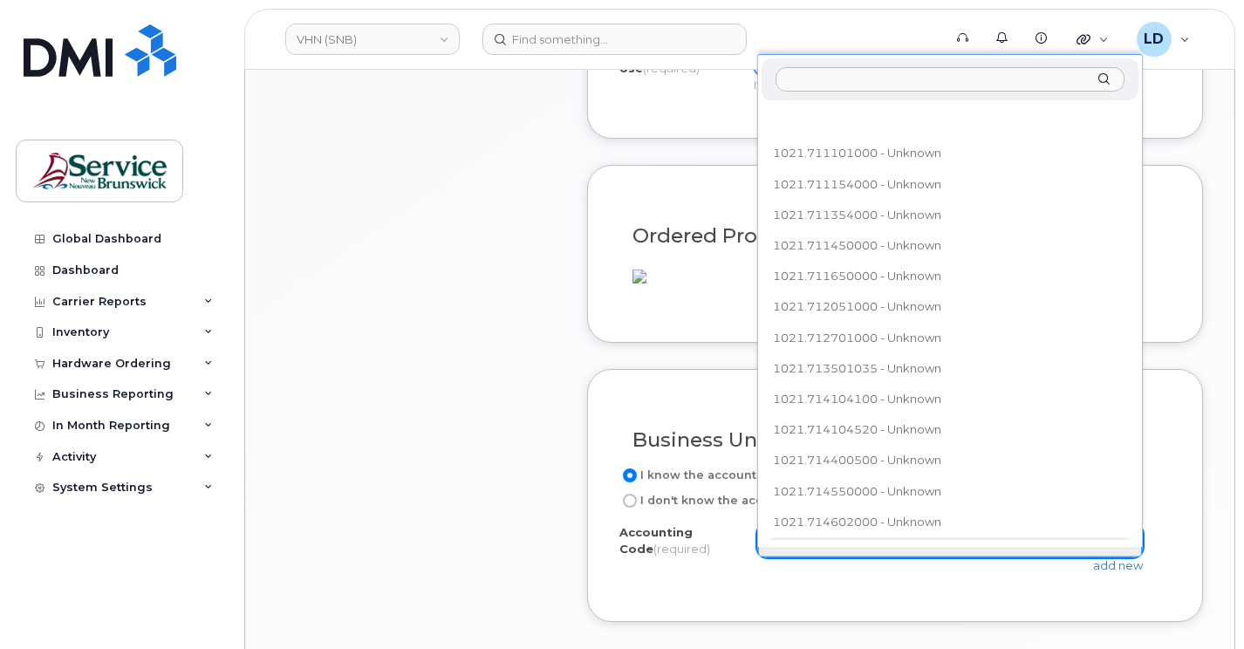
scroll to position [19, 0]
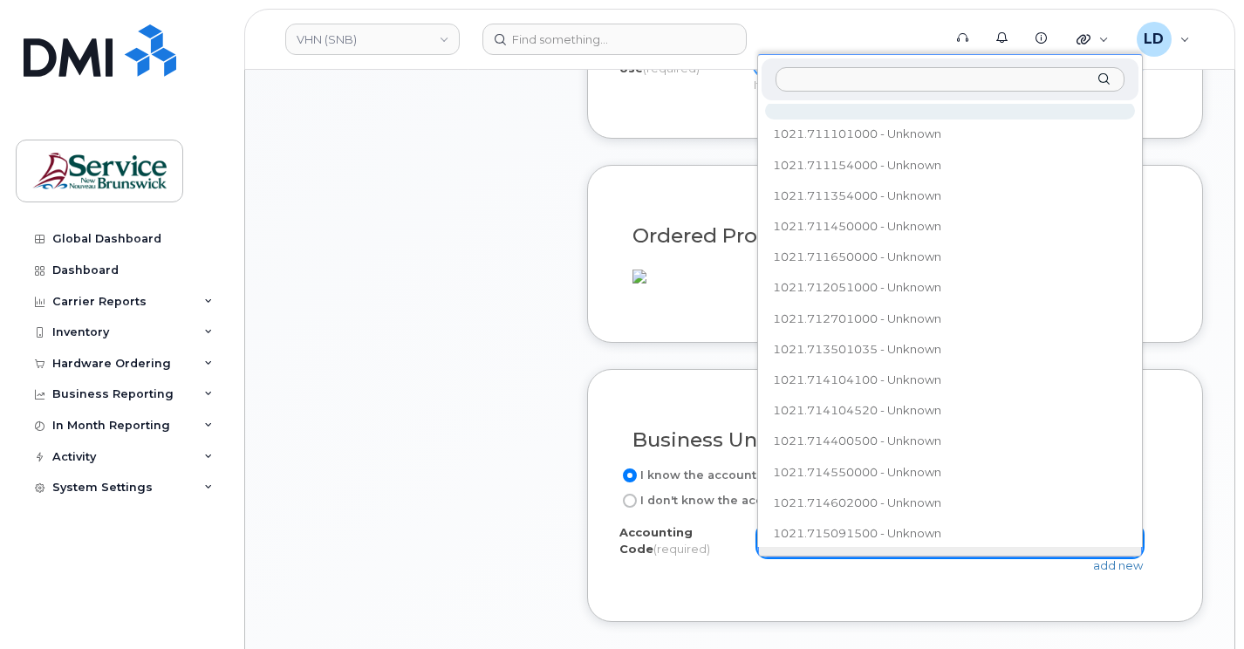
click at [796, 73] on input "text" at bounding box center [949, 79] width 349 height 25
paste input "520.715760010"
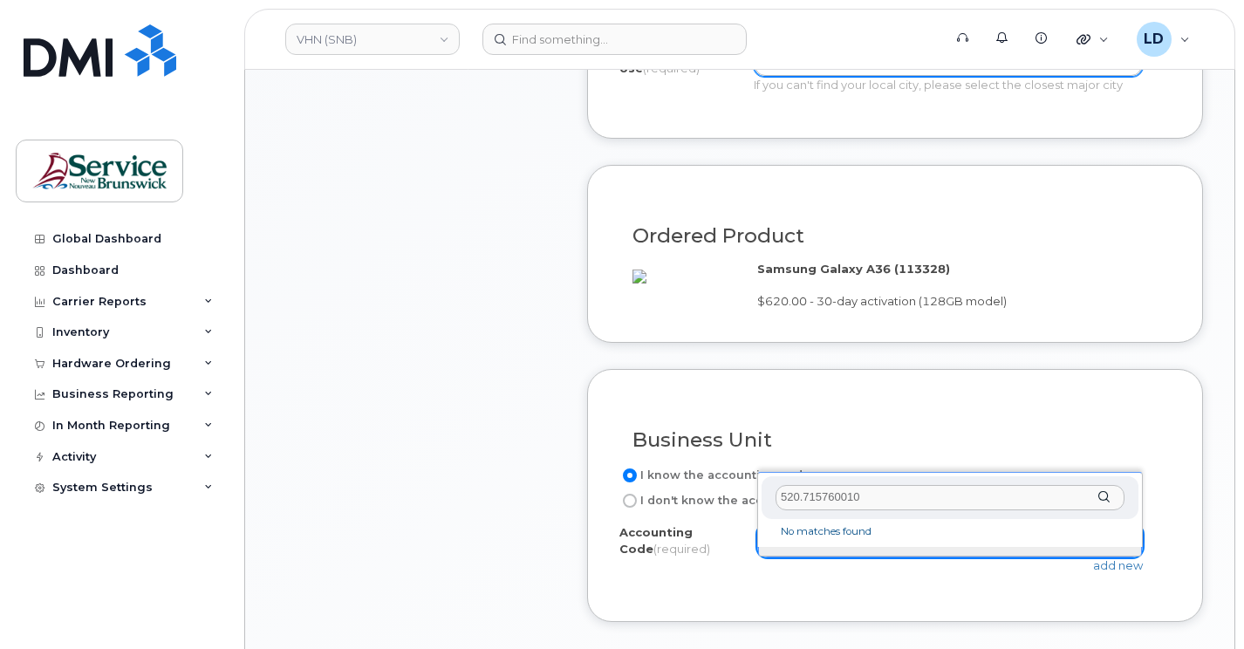
click at [801, 499] on input "520.715760010" at bounding box center [949, 497] width 349 height 25
type input "5201.715760010"
drag, startPoint x: 870, startPoint y: 492, endPoint x: 766, endPoint y: 493, distance: 104.7
click at [748, 495] on body "VHN (SNB) Support Alerts Knowledge Base Quicklinks Suspend / Cancel Device Chan…" at bounding box center [622, 313] width 1244 height 2721
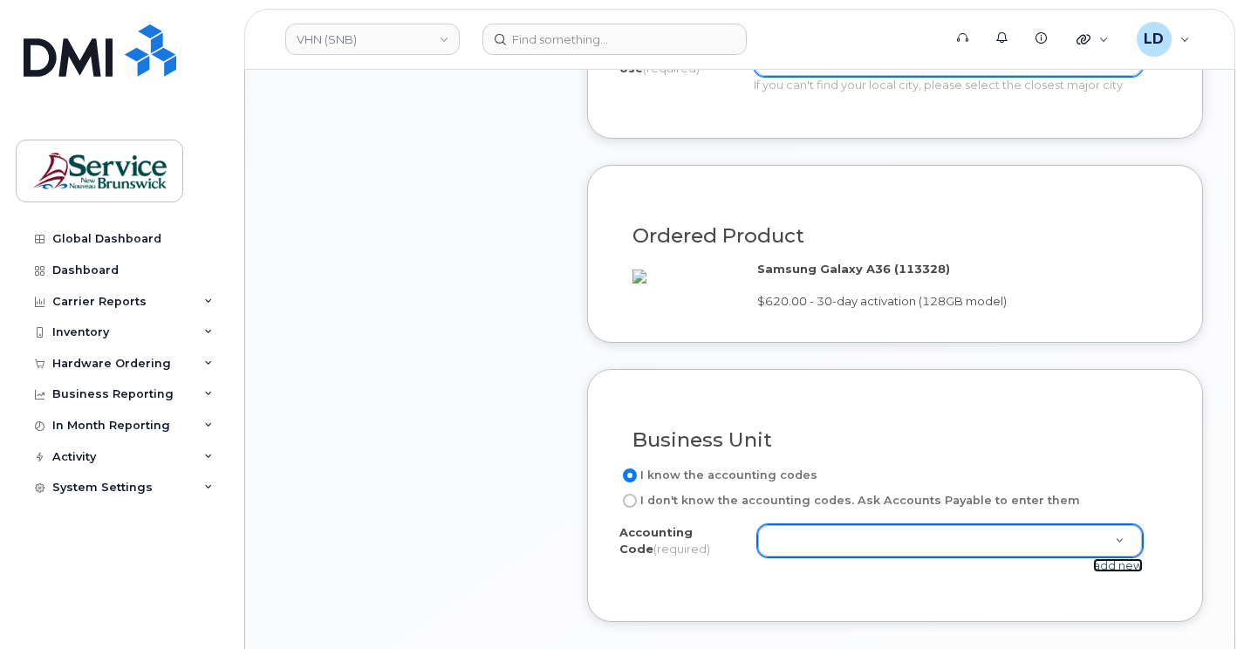
click at [1096, 572] on link "add new" at bounding box center [1118, 565] width 50 height 14
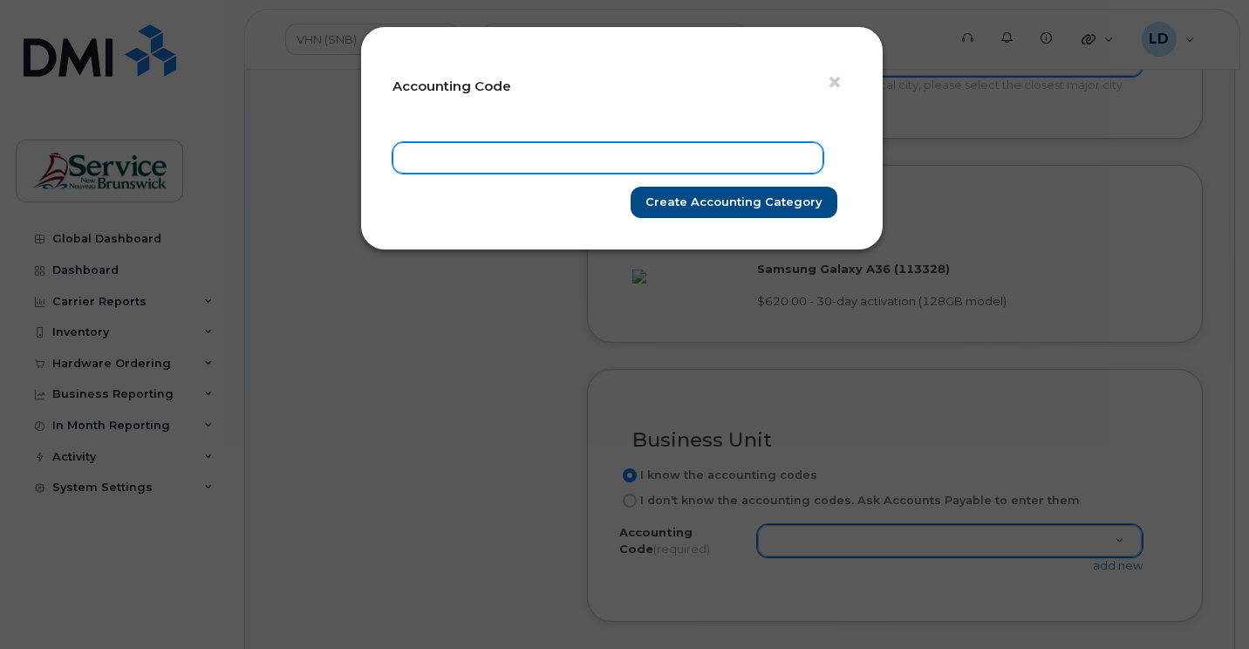
click at [436, 155] on input "text" at bounding box center [607, 157] width 431 height 31
paste input "5201.715760010"
type input "5201.715760010"
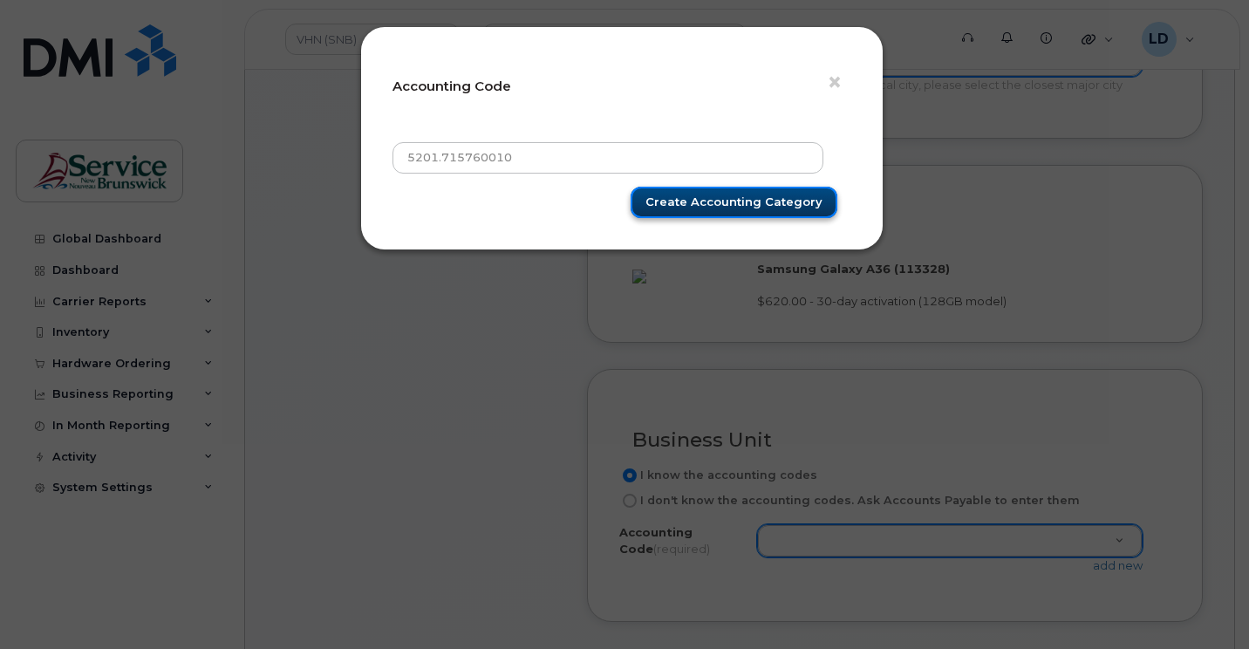
click at [726, 200] on input "Create Accounting category" at bounding box center [734, 203] width 207 height 32
type input "Create Accounting category"
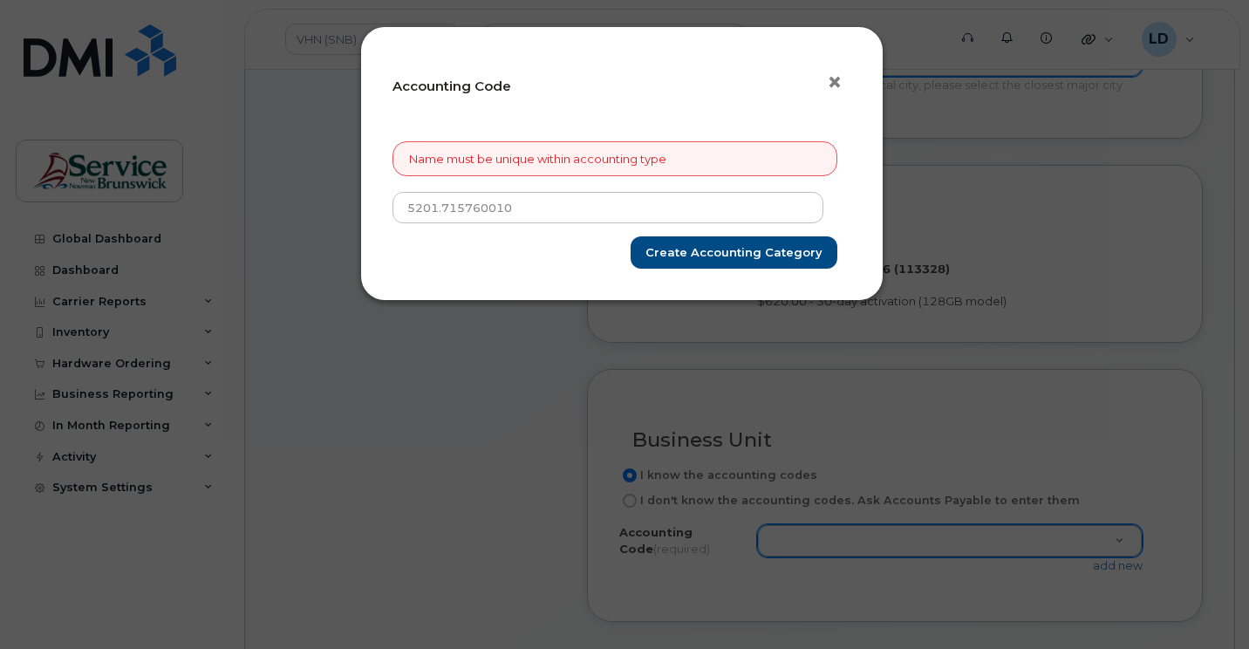
click at [834, 84] on span "×" at bounding box center [835, 82] width 16 height 32
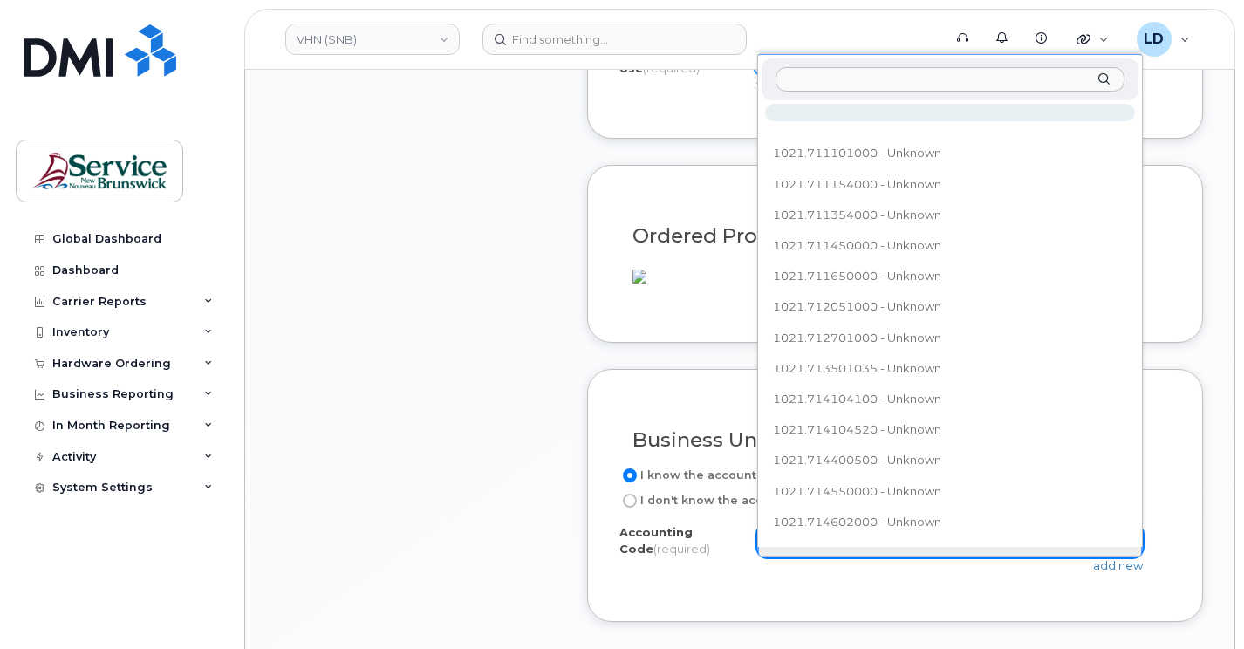
type input "5201.715760010"
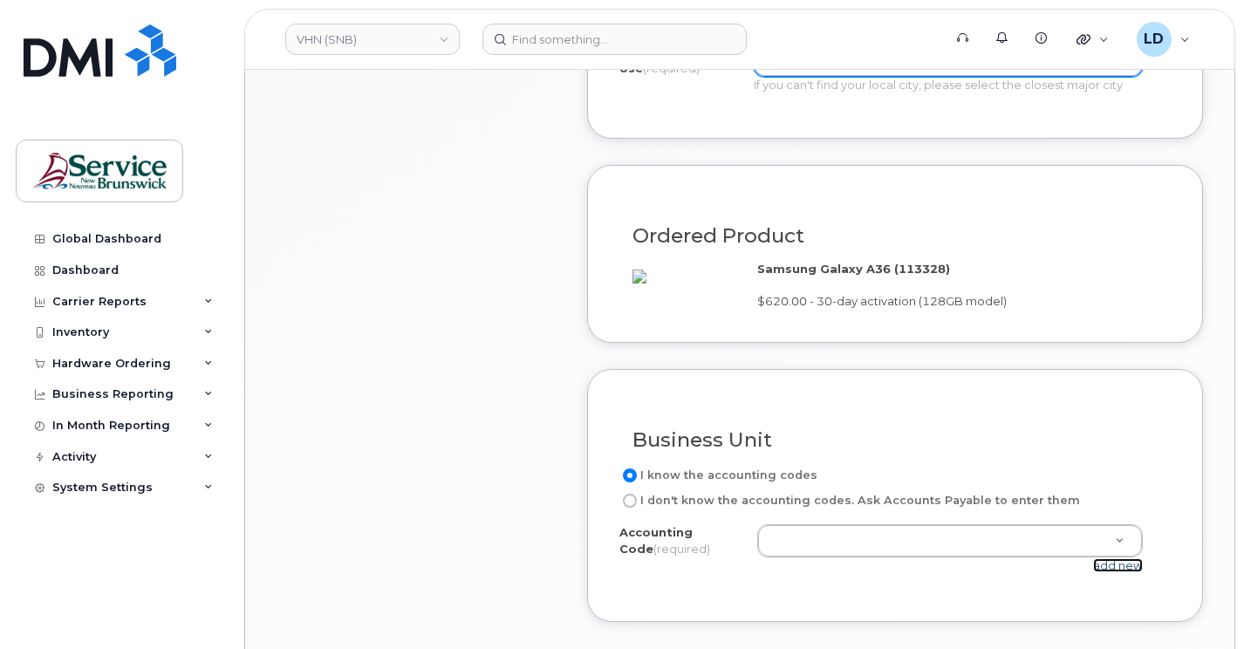
click at [1121, 572] on link "add new" at bounding box center [1118, 565] width 50 height 14
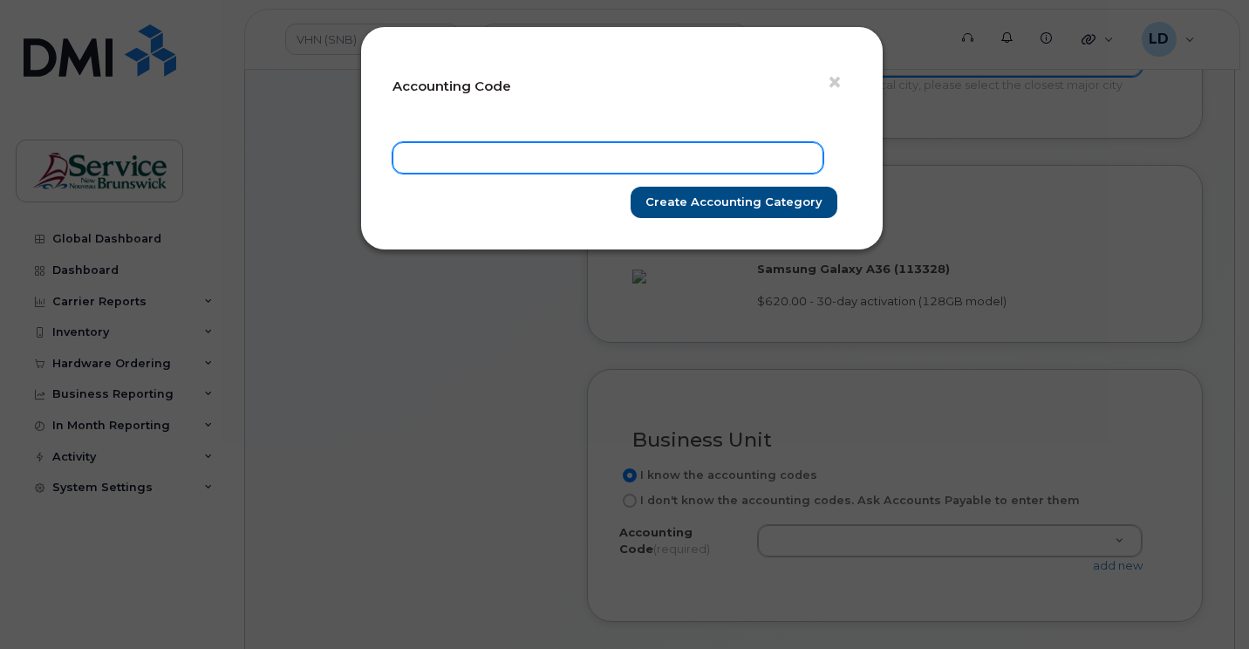
drag, startPoint x: 445, startPoint y: 160, endPoint x: 464, endPoint y: 159, distance: 19.2
click at [445, 160] on input "text" at bounding box center [607, 157] width 431 height 31
paste input "5201.715760010"
type input "5201.715760010"
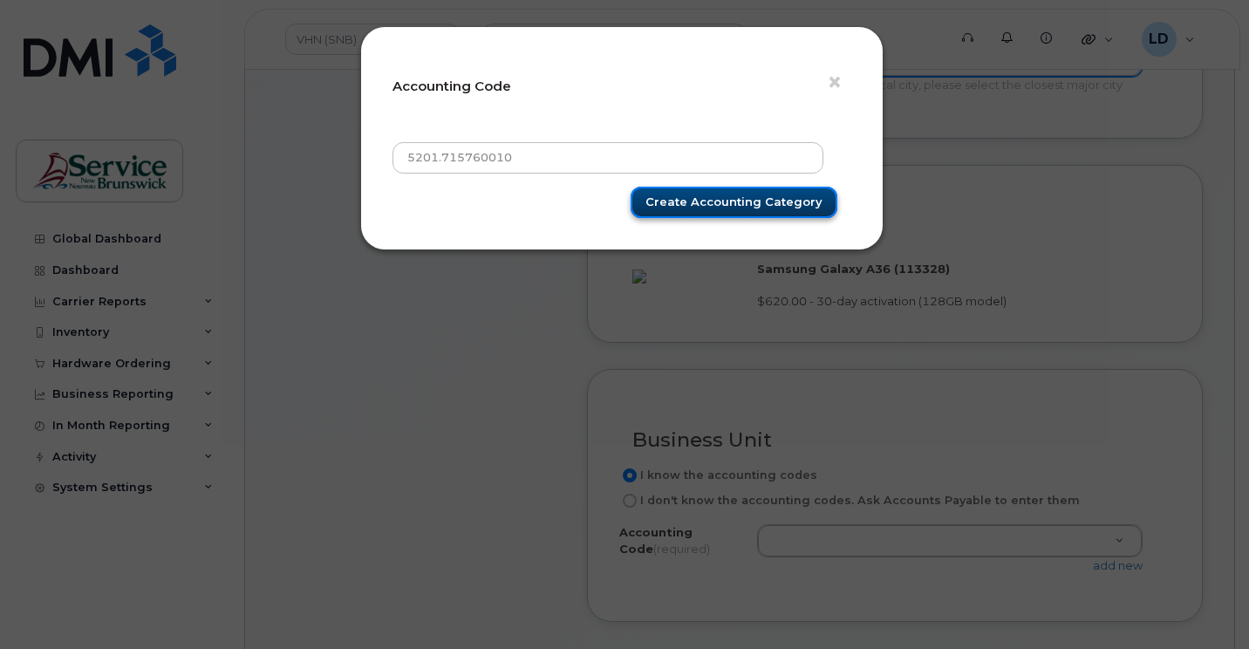
click at [692, 195] on input "Create Accounting category" at bounding box center [734, 203] width 207 height 32
type input "Create Accounting category"
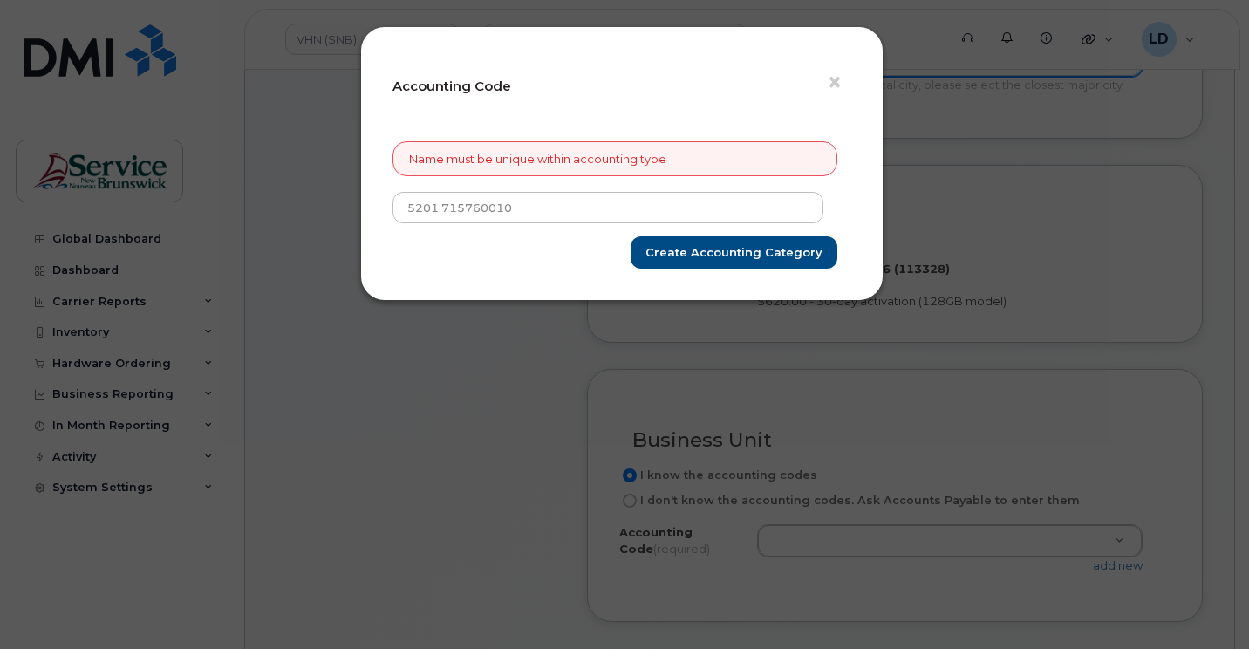
click at [552, 154] on div "Name must be unique within accounting type" at bounding box center [614, 159] width 445 height 36
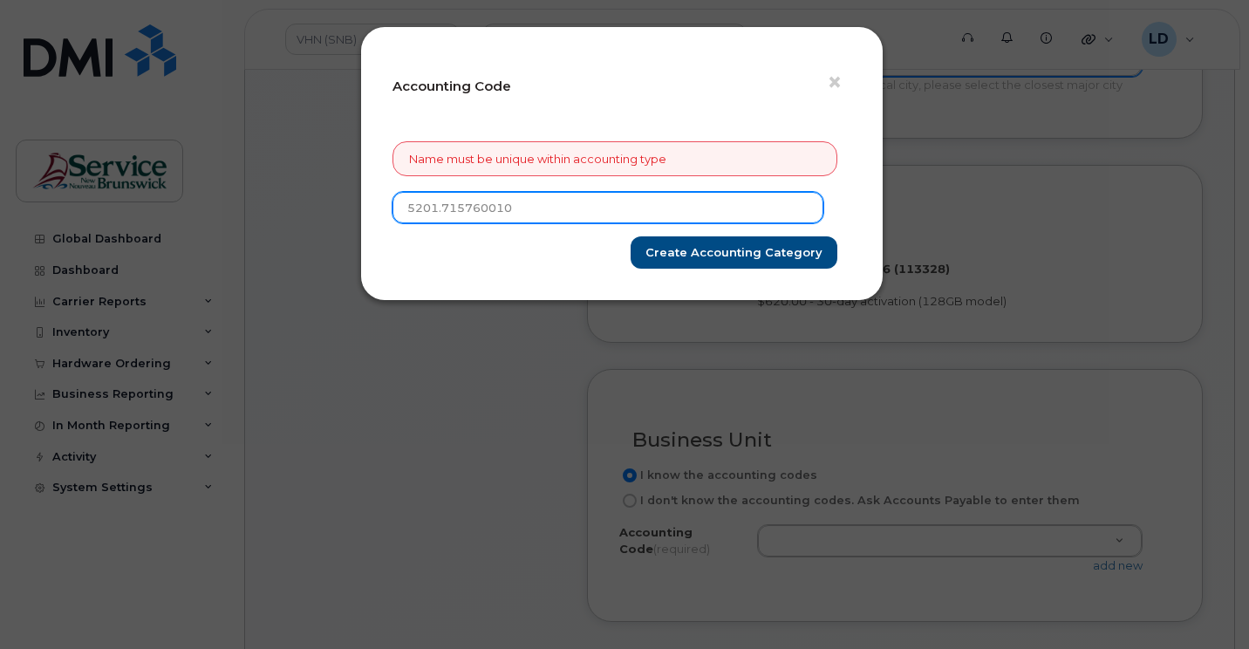
click at [435, 208] on input "5201.715760010" at bounding box center [607, 207] width 431 height 31
type input "520.715760010"
click at [631, 236] on input "Create Accounting category" at bounding box center [734, 252] width 207 height 32
type input "Create Accounting category"
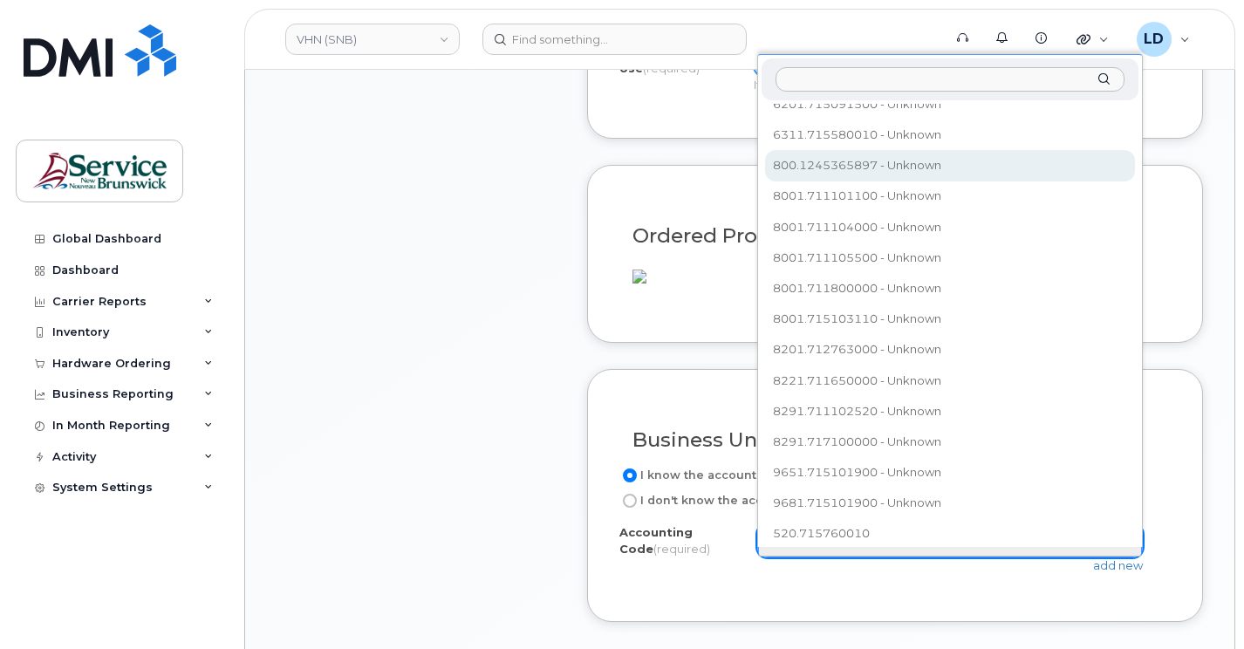
scroll to position [2058, 0]
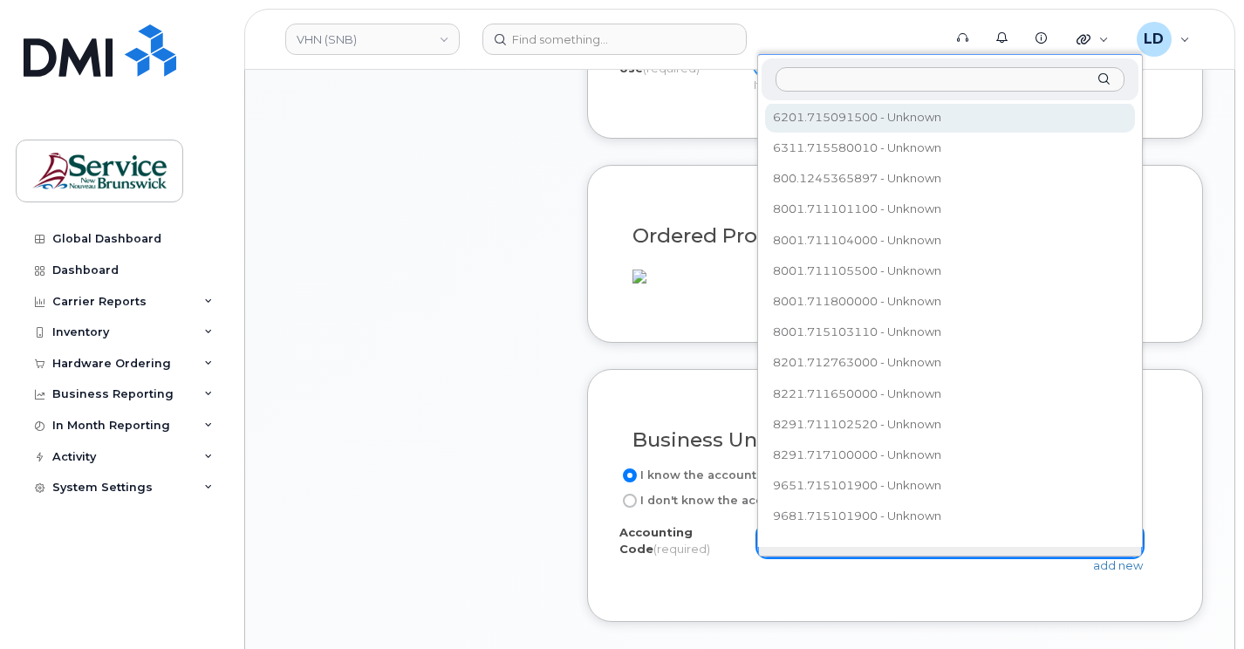
click at [801, 84] on input "text" at bounding box center [949, 79] width 349 height 25
paste input "5201.715760010"
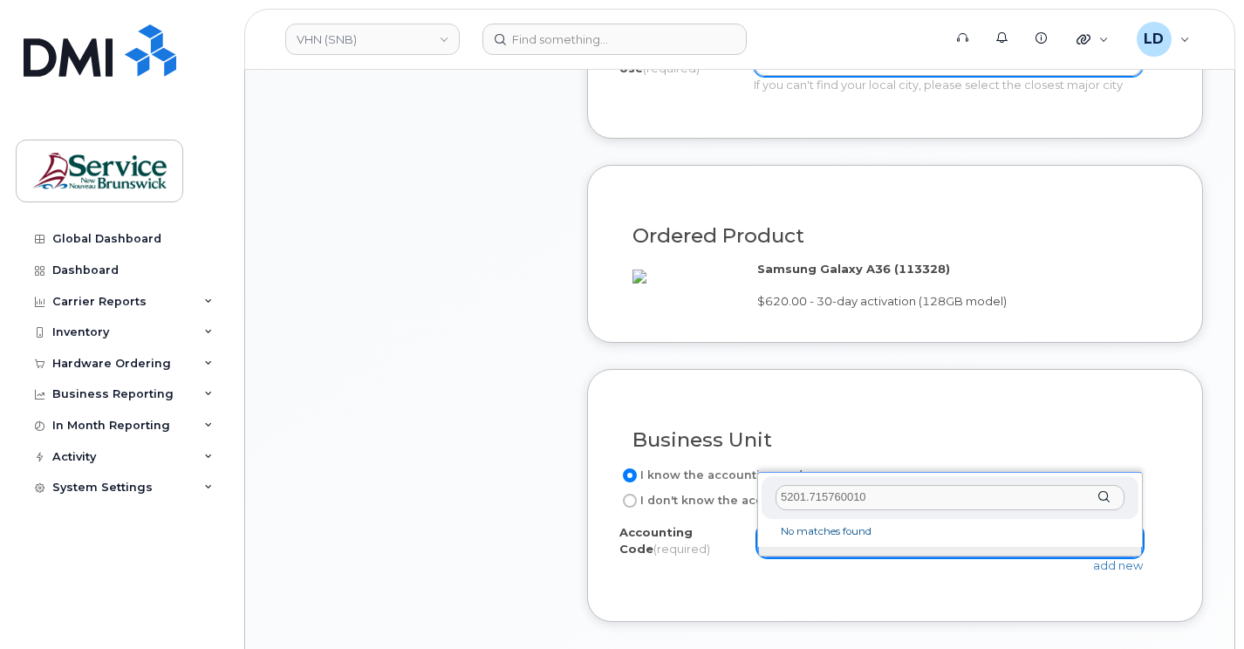
scroll to position [0, 0]
click at [1106, 506] on input "5201.715760010" at bounding box center [949, 497] width 349 height 25
type input "5201.715760010"
click at [1099, 500] on div "5201.715760010" at bounding box center [949, 497] width 377 height 43
drag, startPoint x: 721, startPoint y: 513, endPoint x: 769, endPoint y: 506, distance: 48.5
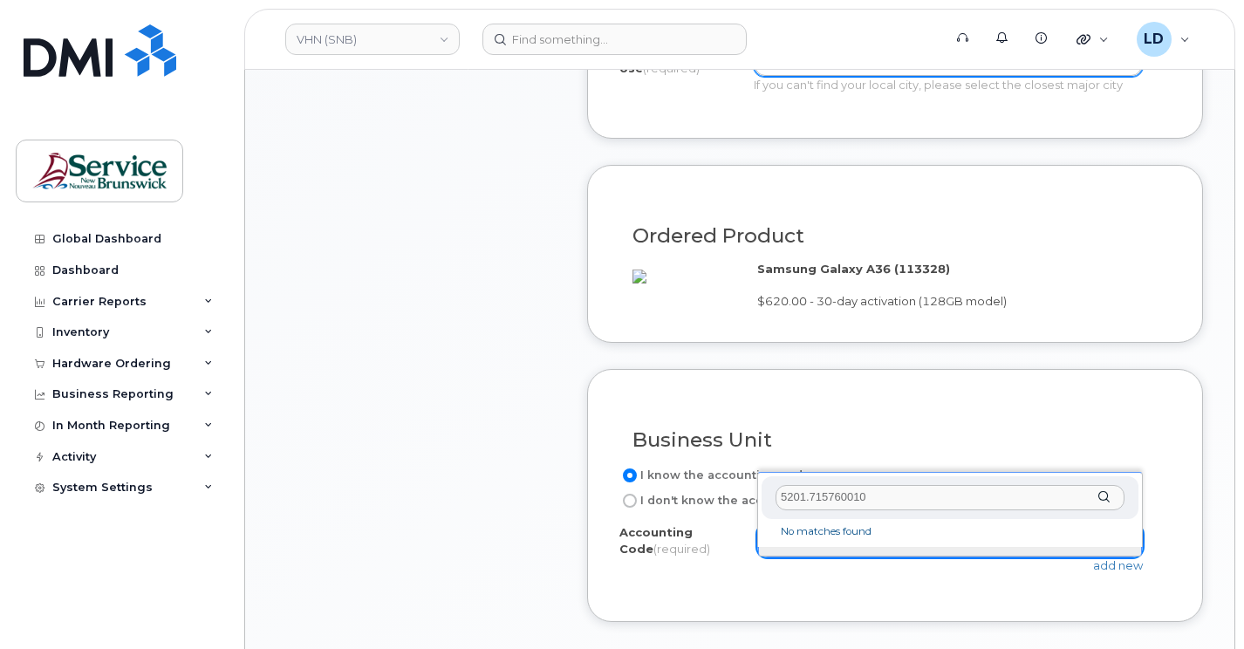
click at [718, 513] on body "VHN (SNB) Support Alerts Knowledge Base Quicklinks Suspend / Cancel Device Chan…" at bounding box center [622, 313] width 1244 height 2721
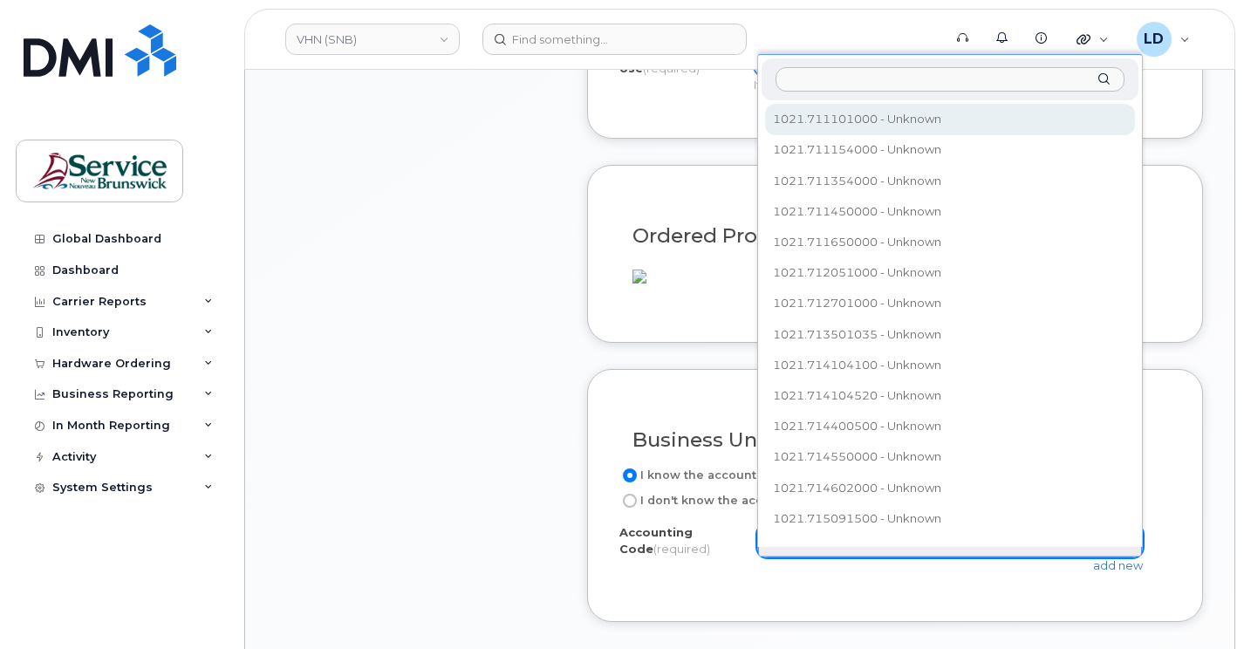
click at [791, 76] on input "text" at bounding box center [949, 79] width 349 height 25
paste input "5201.715760010"
type input "5201.715760010"
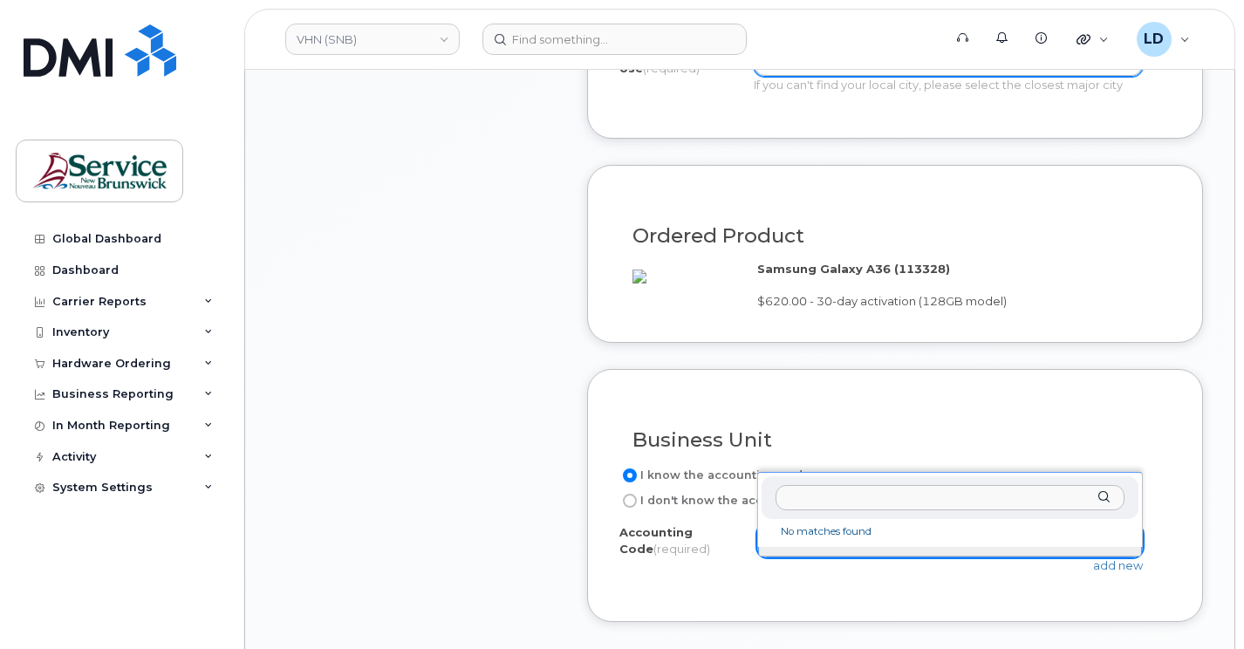
drag, startPoint x: 899, startPoint y: 559, endPoint x: 931, endPoint y: 559, distance: 32.3
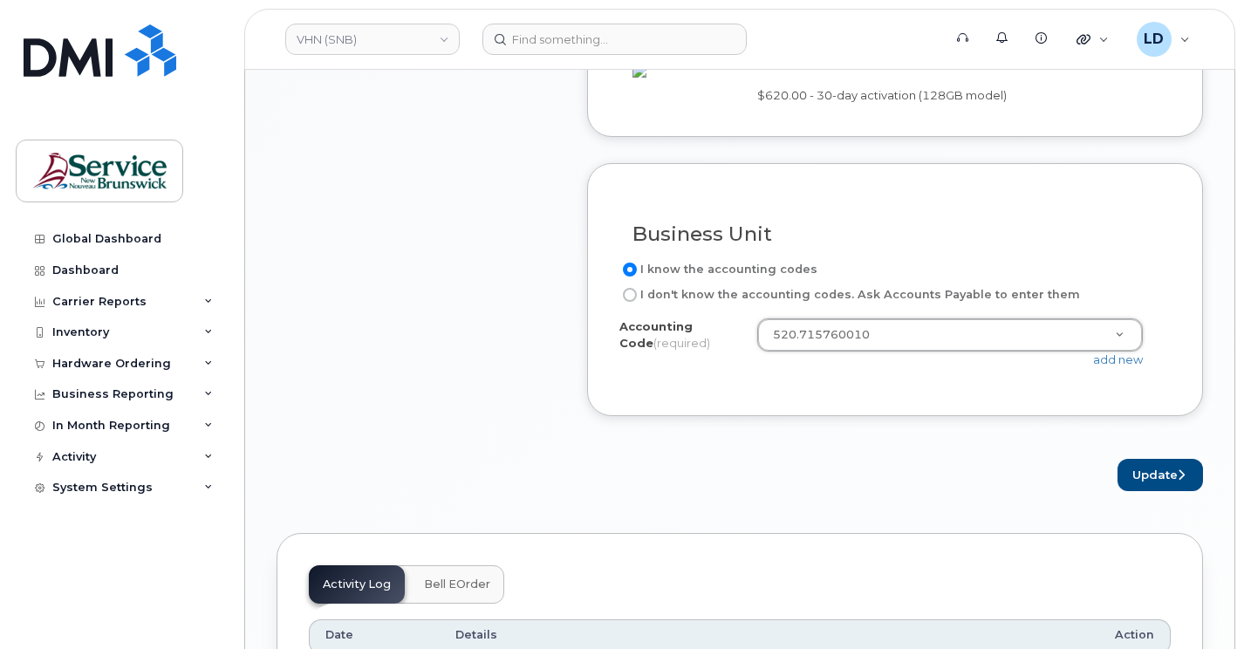
scroll to position [1308, 0]
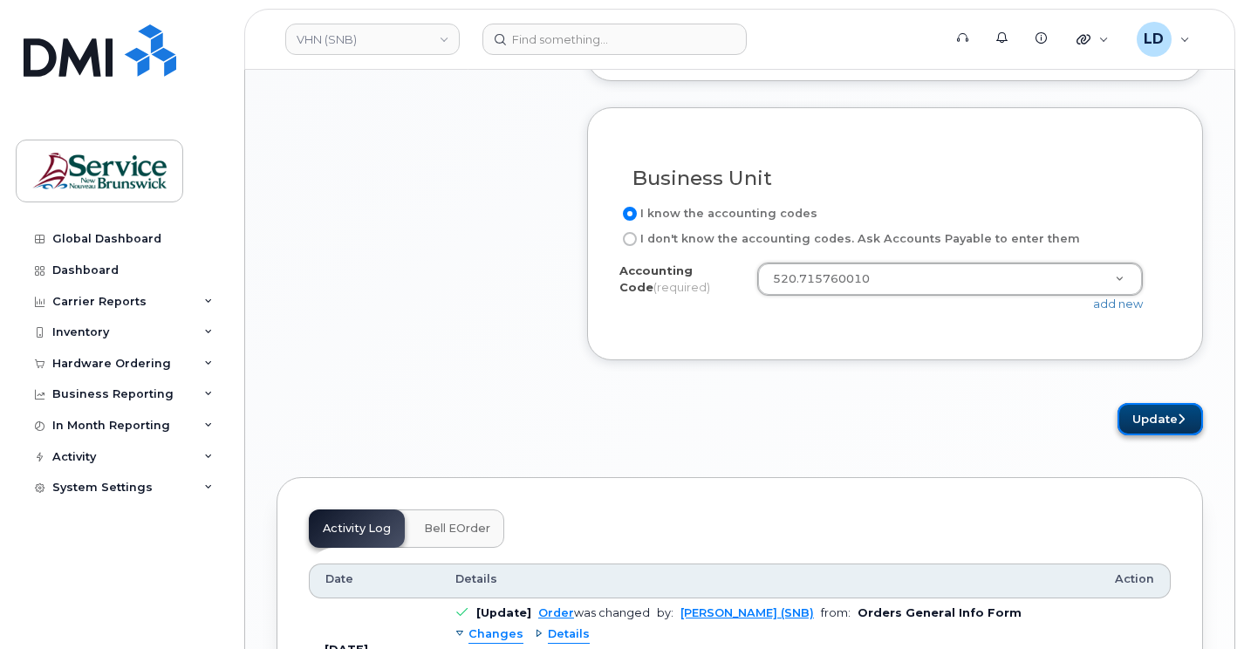
click at [1155, 435] on button "Update" at bounding box center [1159, 419] width 85 height 32
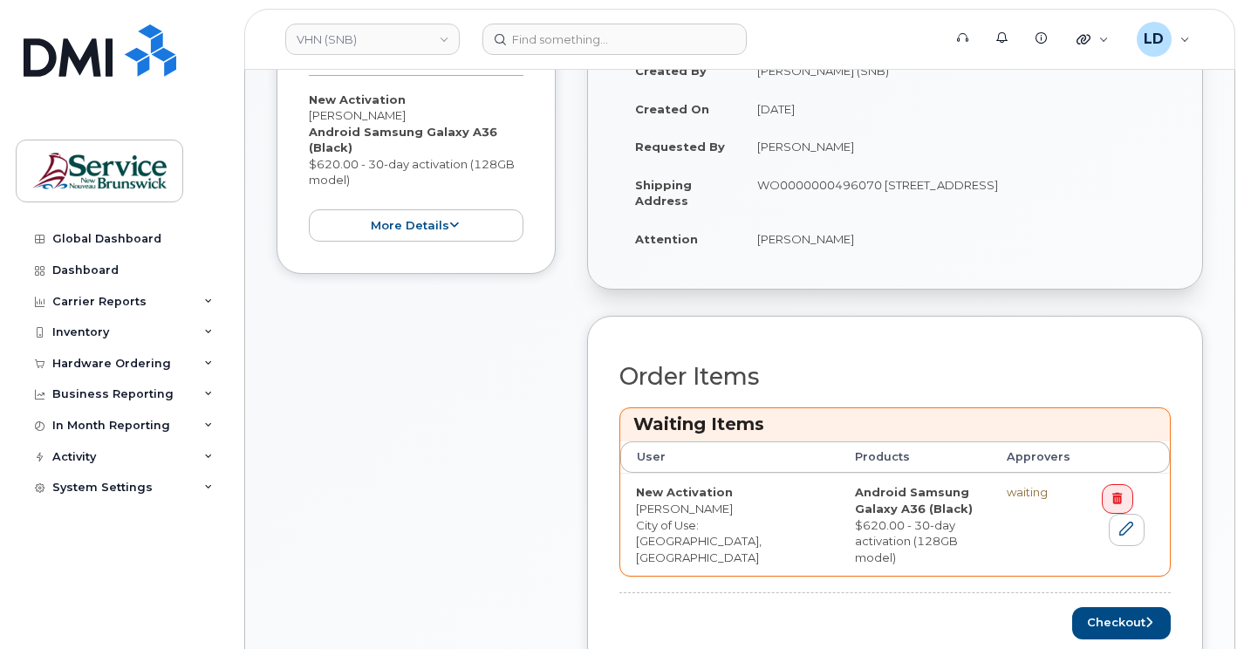
scroll to position [523, 0]
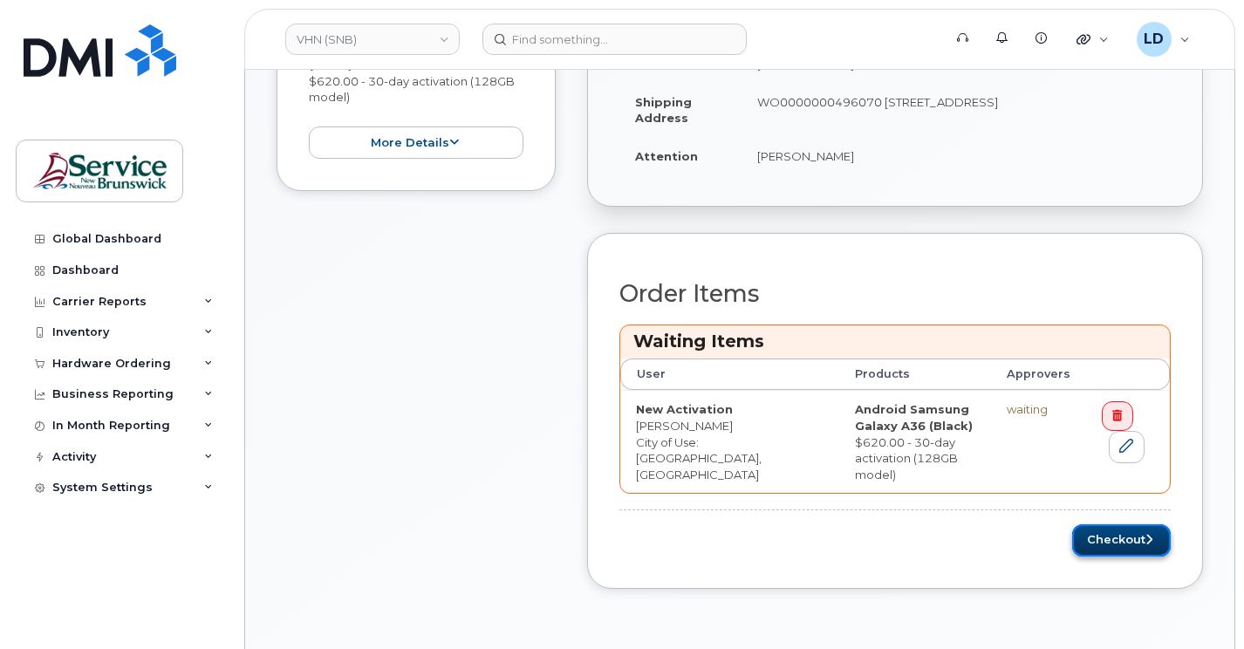
click at [1099, 524] on button "Checkout" at bounding box center [1121, 540] width 99 height 32
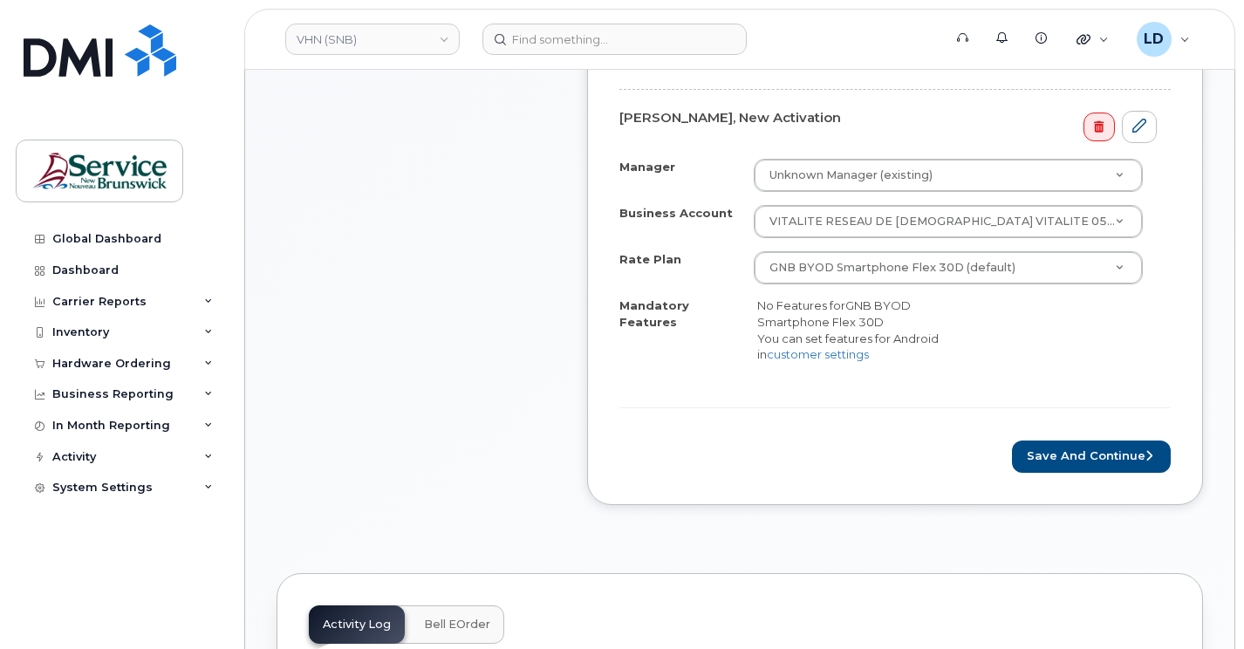
scroll to position [610, 0]
click at [1086, 463] on button "Save and Continue" at bounding box center [1091, 456] width 159 height 32
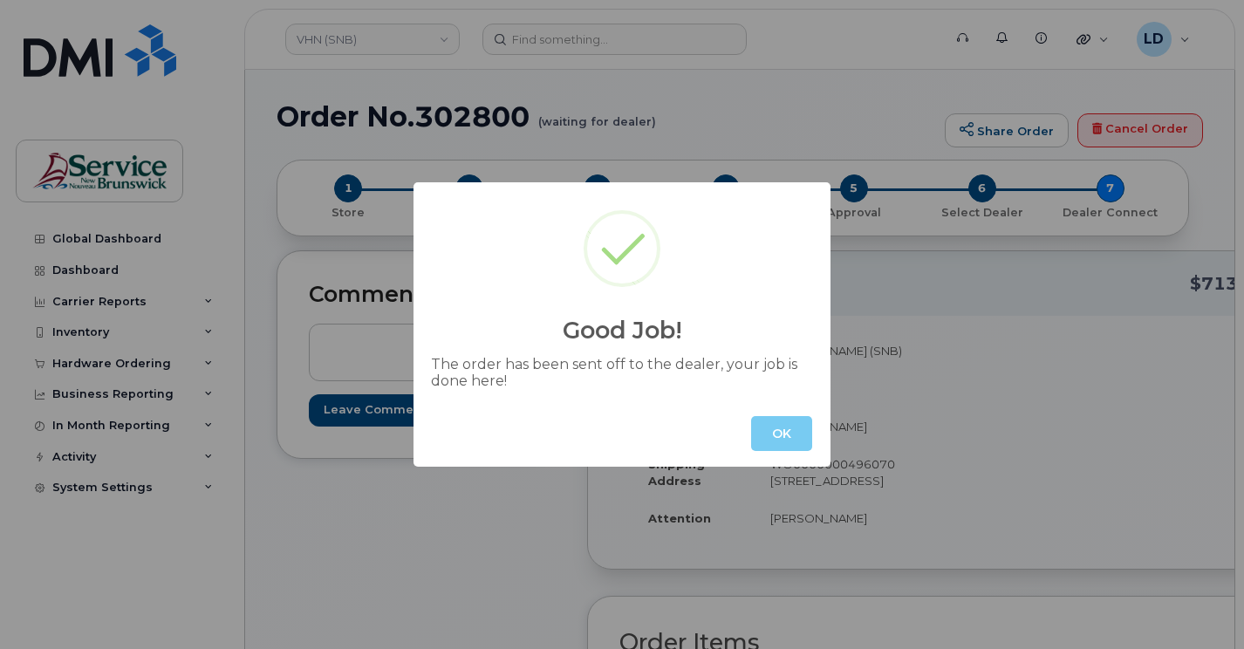
click at [777, 426] on button "OK" at bounding box center [781, 433] width 61 height 35
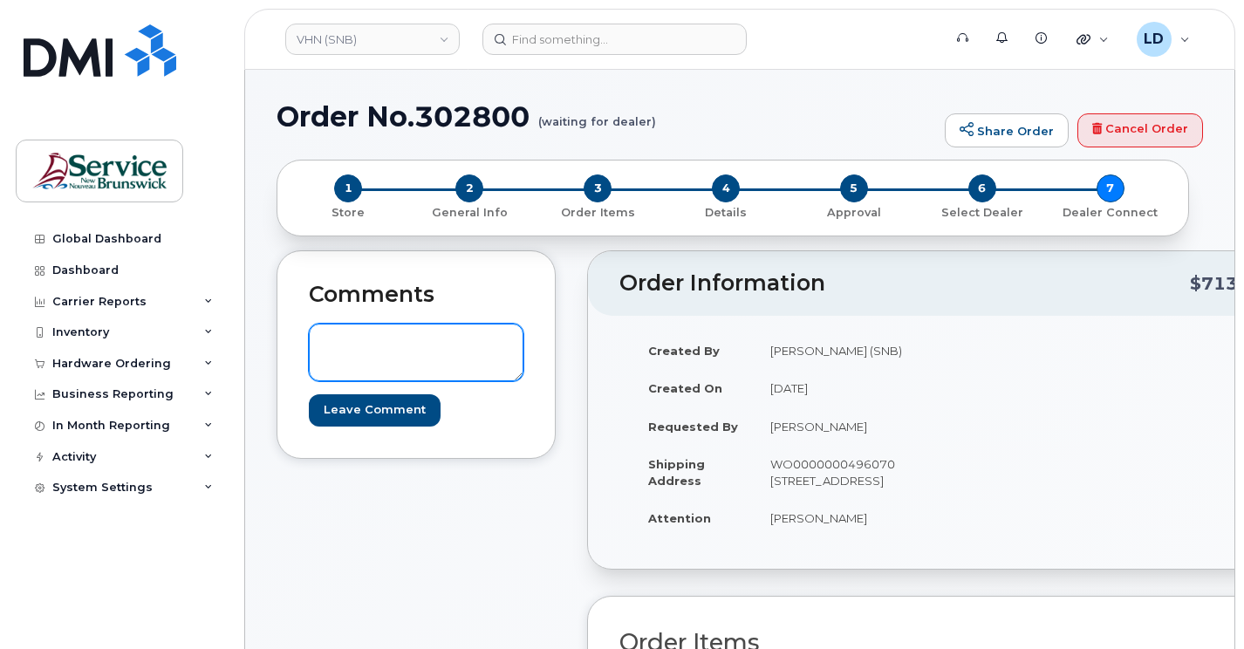
click at [358, 344] on textarea at bounding box center [416, 353] width 215 height 58
paste textarea "5201.715760010"
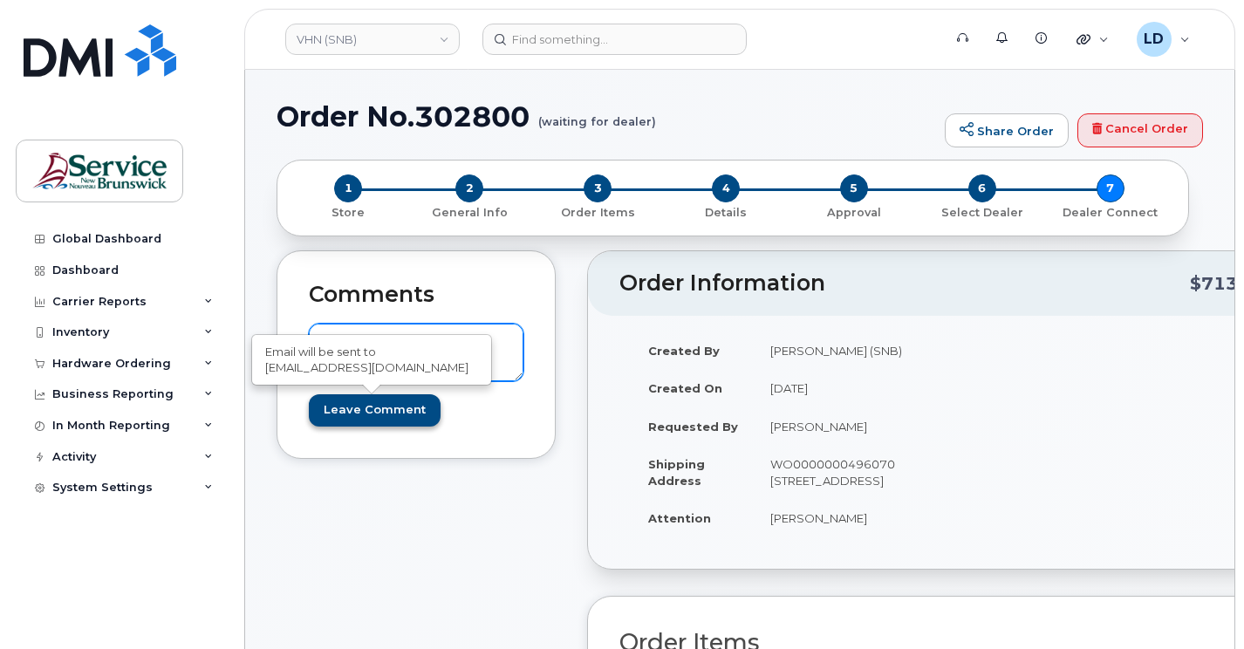
type textarea "Please change accounting code to 5201.715760010 system would not let me"
click at [381, 411] on input "Leave Comment" at bounding box center [375, 410] width 132 height 32
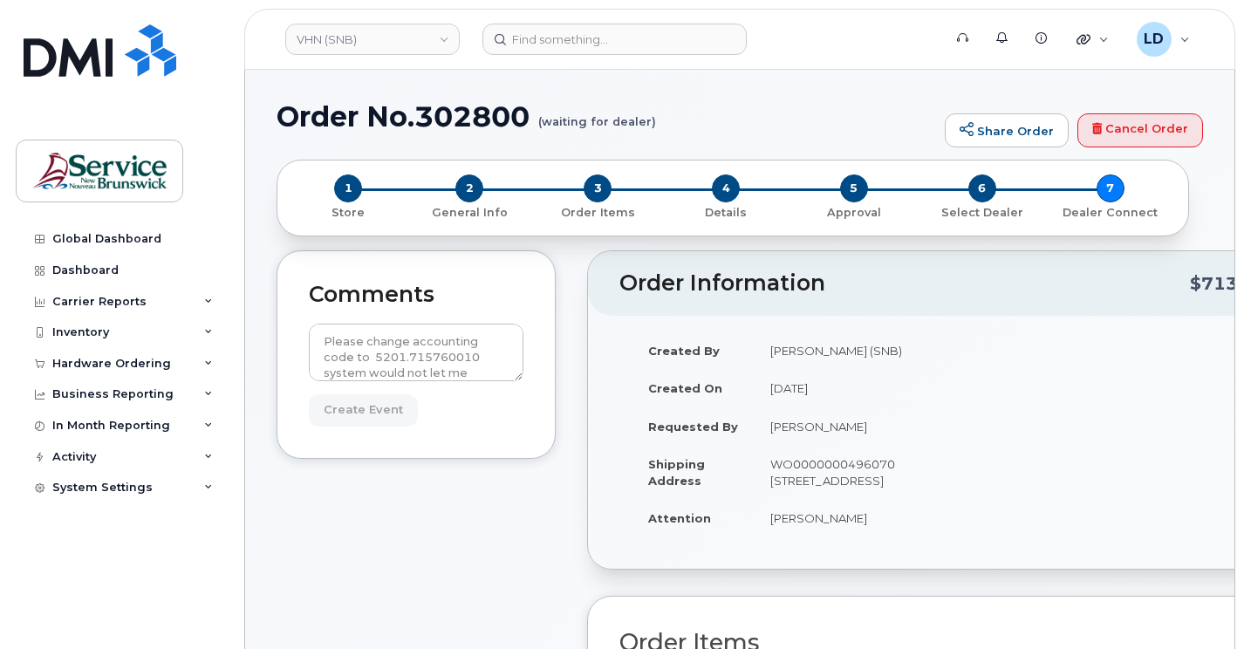
type input "Create Event"
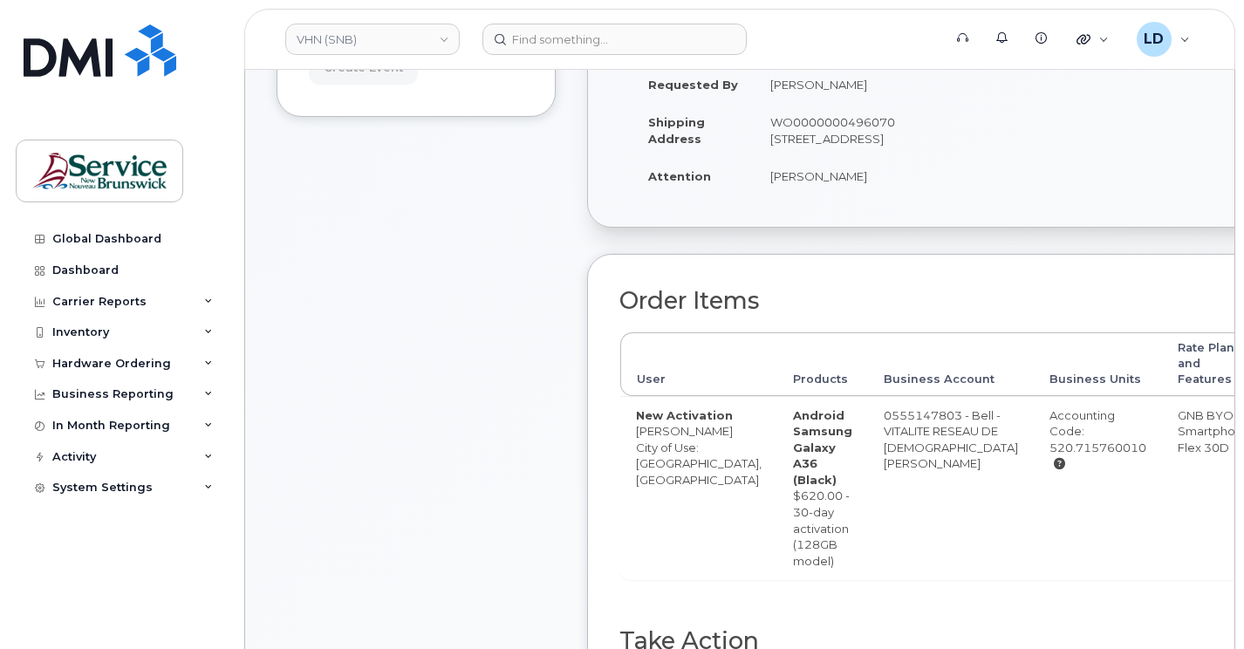
scroll to position [429, 0]
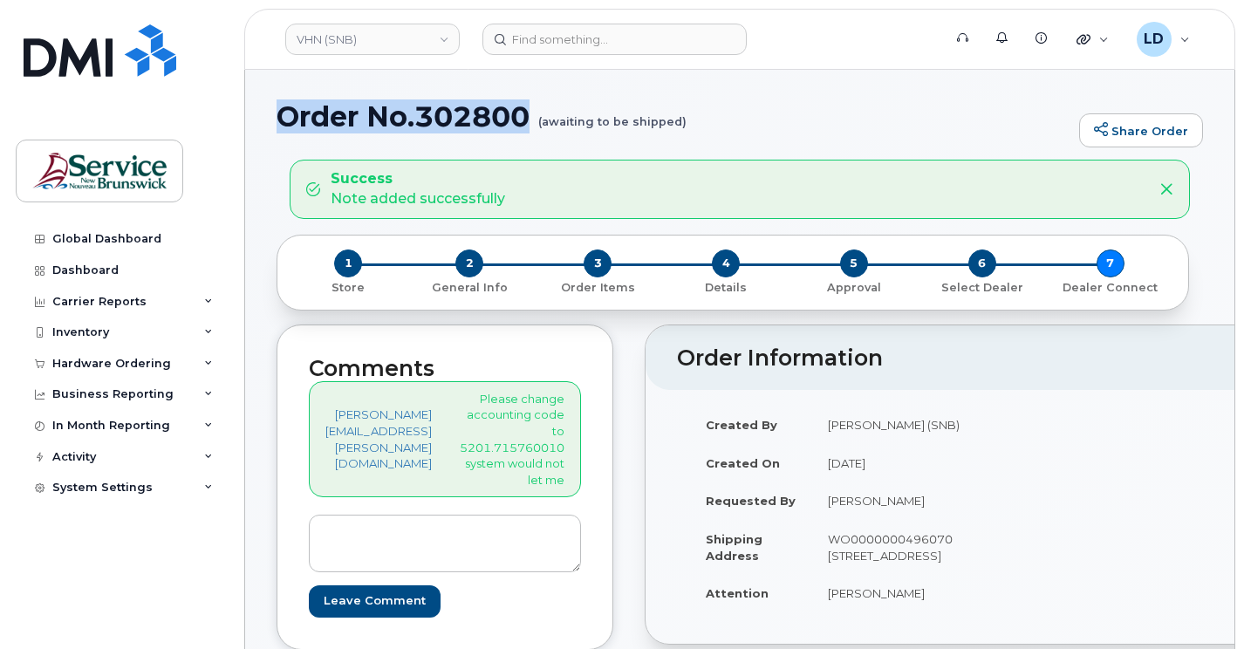
drag, startPoint x: 283, startPoint y: 118, endPoint x: 535, endPoint y: 121, distance: 252.1
click at [535, 121] on h1 "Order No.302800 (awaiting to be shipped)" at bounding box center [673, 116] width 794 height 31
drag, startPoint x: 535, startPoint y: 121, endPoint x: 500, endPoint y: 122, distance: 34.9
copy h1 "Order No.302800"
